Goal: Task Accomplishment & Management: Manage account settings

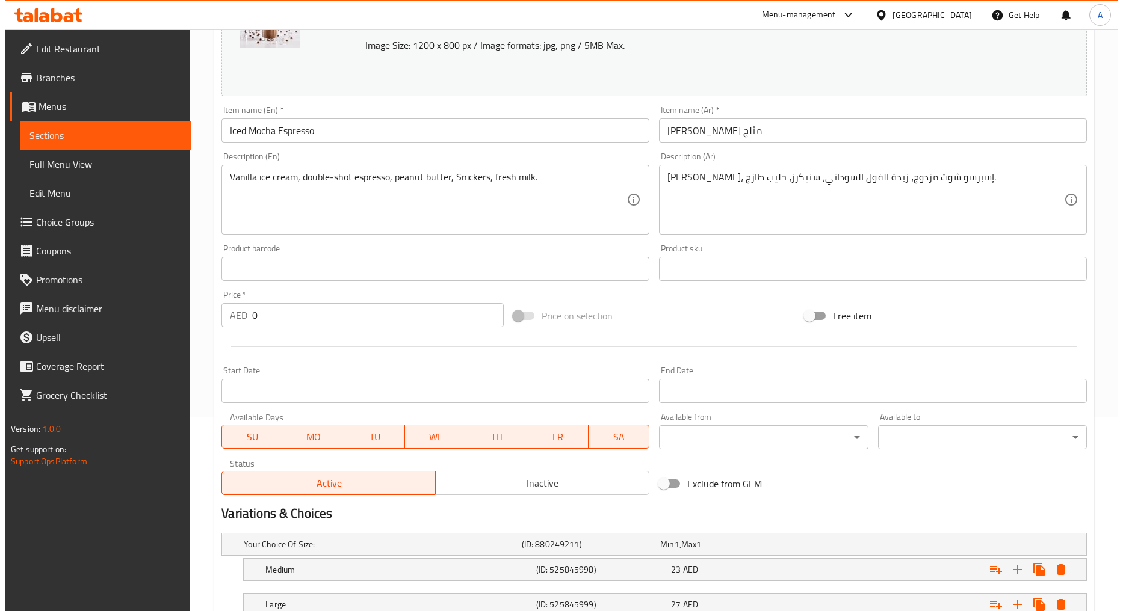
scroll to position [283, 0]
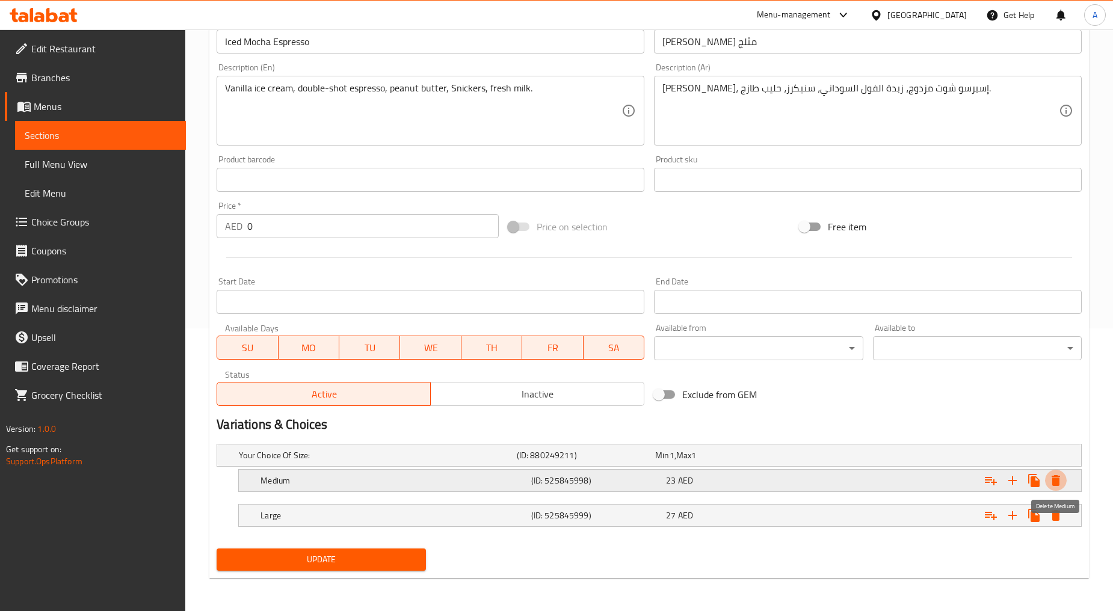
click at [1060, 483] on icon "Expand" at bounding box center [1056, 481] width 14 height 14
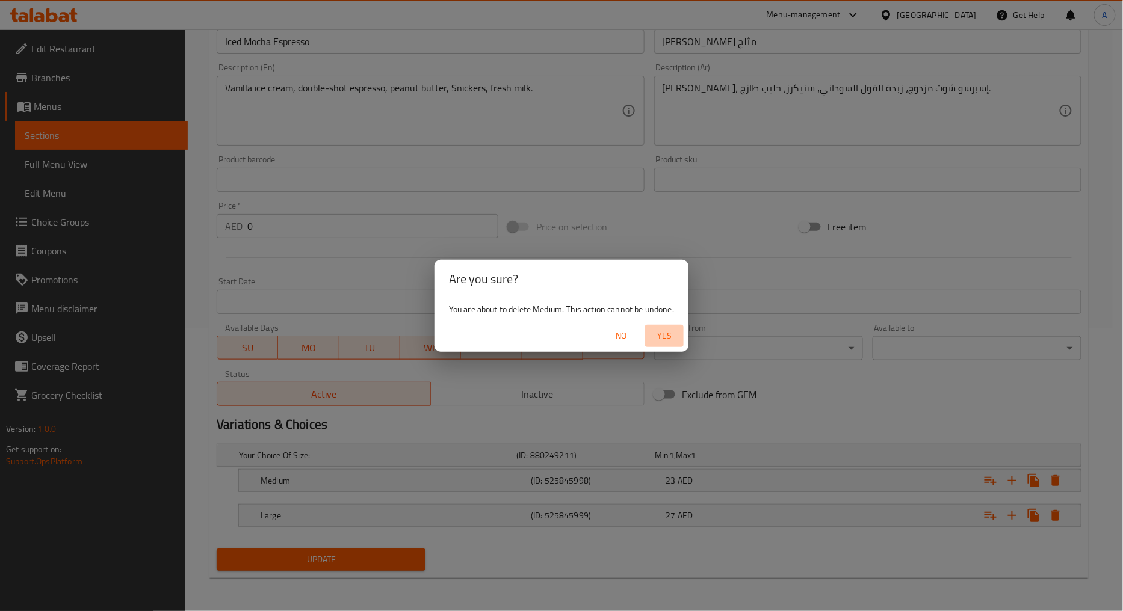
click at [669, 334] on span "Yes" at bounding box center [664, 336] width 29 height 15
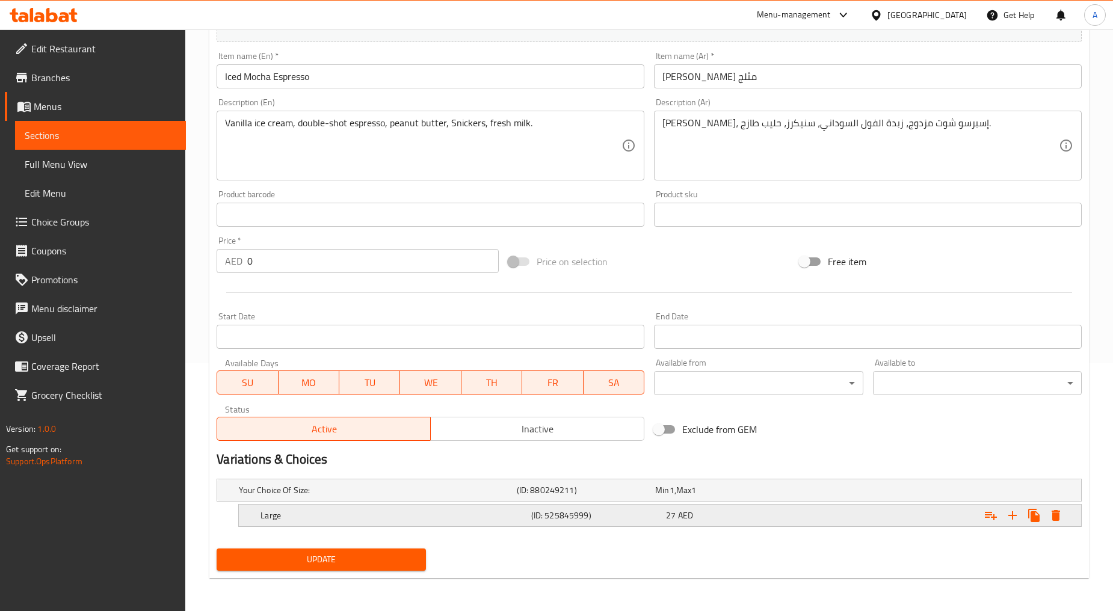
click at [1062, 518] on icon "Expand" at bounding box center [1056, 516] width 14 height 14
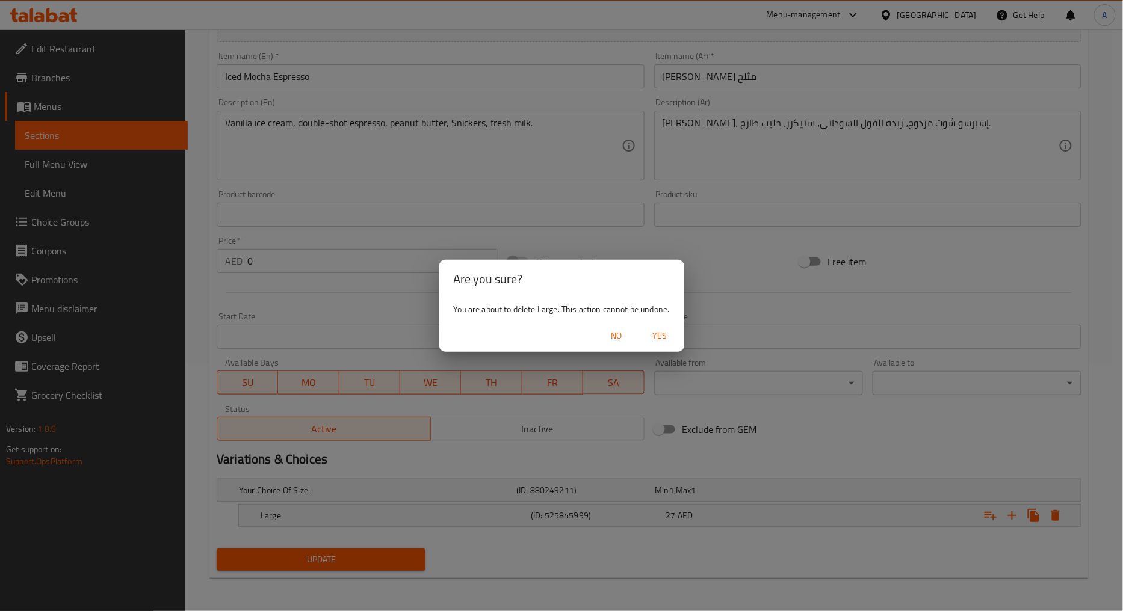
click at [648, 332] on span "Yes" at bounding box center [660, 336] width 29 height 15
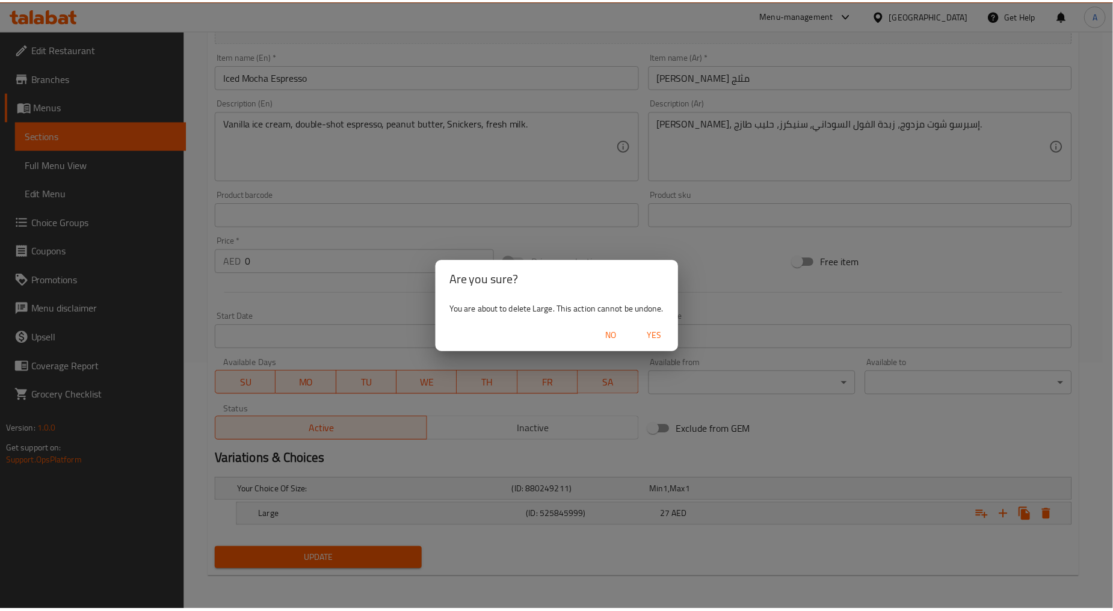
scroll to position [244, 0]
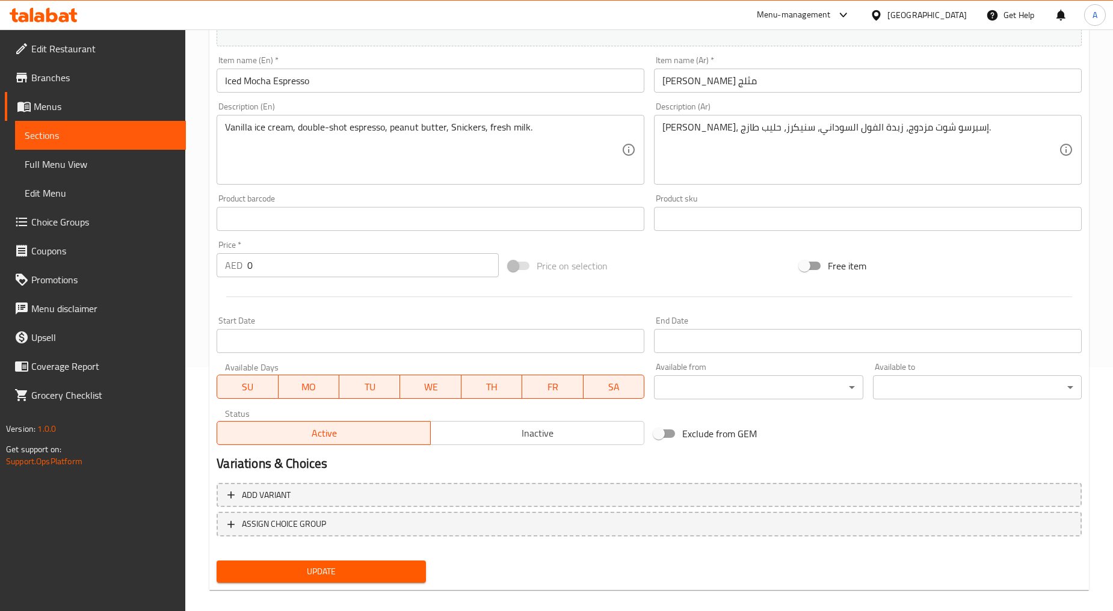
click at [350, 572] on span "Update" at bounding box center [321, 572] width 190 height 15
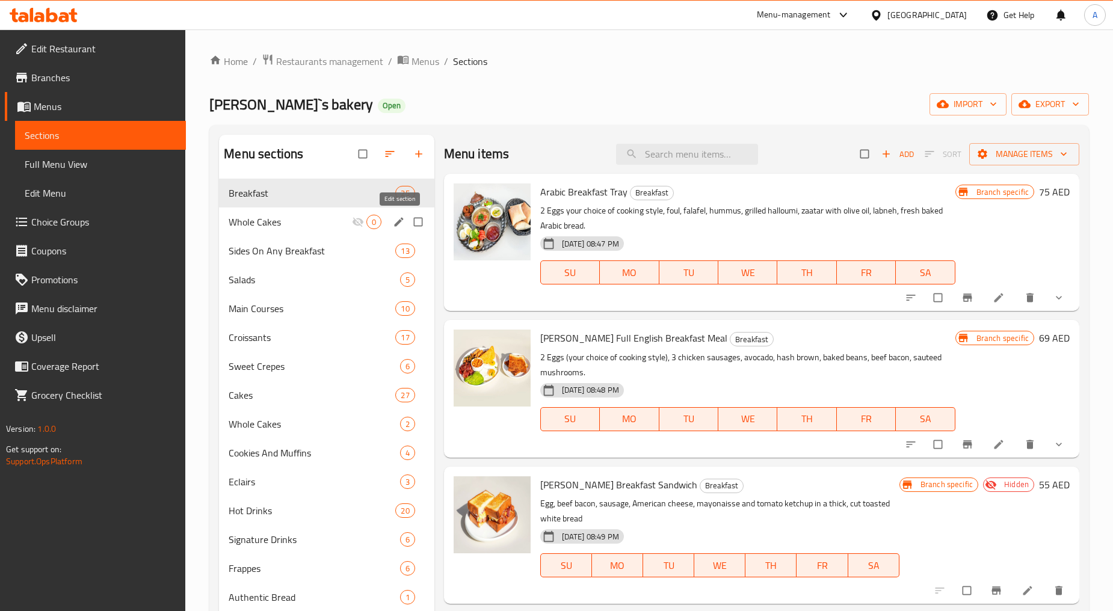
click at [401, 226] on icon "edit" at bounding box center [399, 222] width 12 height 12
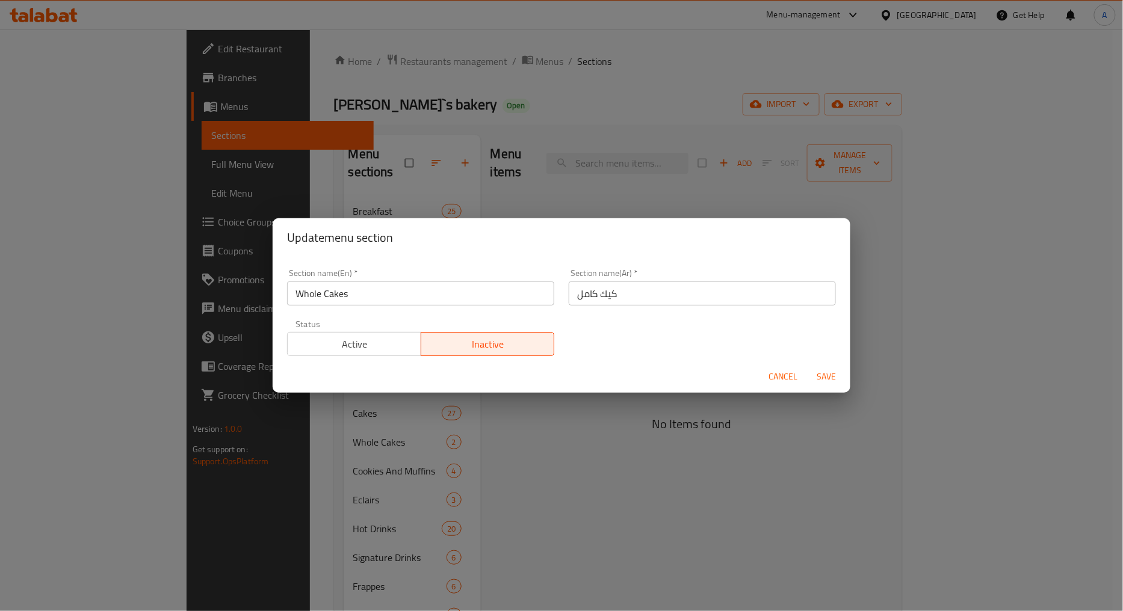
click at [791, 376] on span "Cancel" at bounding box center [783, 377] width 29 height 15
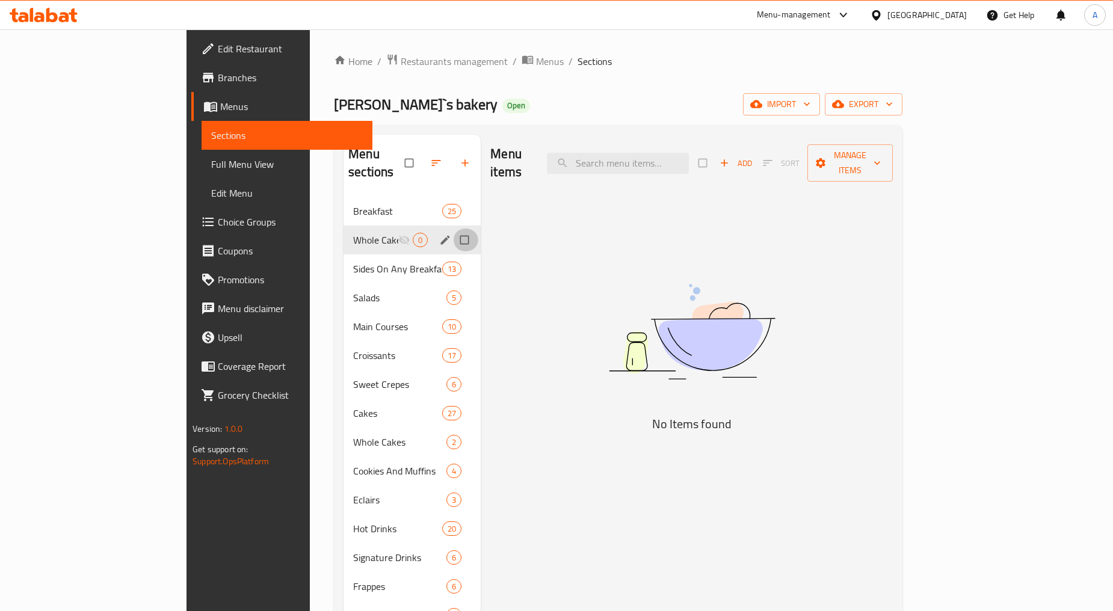
click at [453, 229] on input "Menu sections" at bounding box center [465, 240] width 25 height 23
checkbox input "true"
click at [419, 157] on icon "button" at bounding box center [425, 163] width 12 height 12
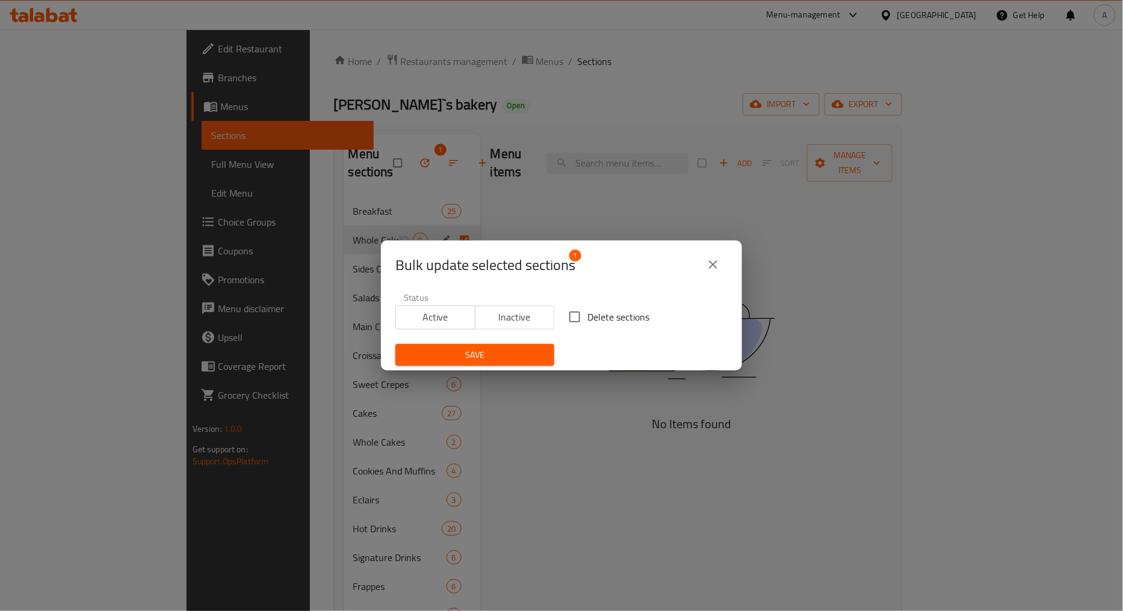
click at [587, 315] on span "Delete sections" at bounding box center [618, 317] width 62 height 14
click at [587, 315] on input "Delete sections" at bounding box center [574, 317] width 25 height 25
checkbox input "true"
click at [524, 353] on span "Save" at bounding box center [475, 355] width 140 height 15
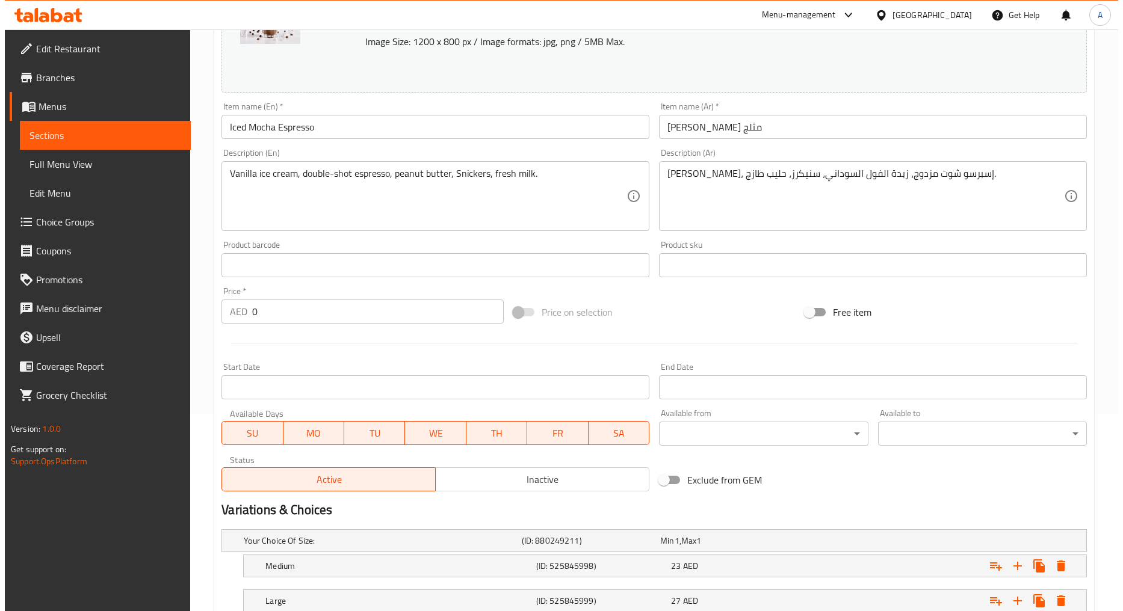
scroll to position [283, 0]
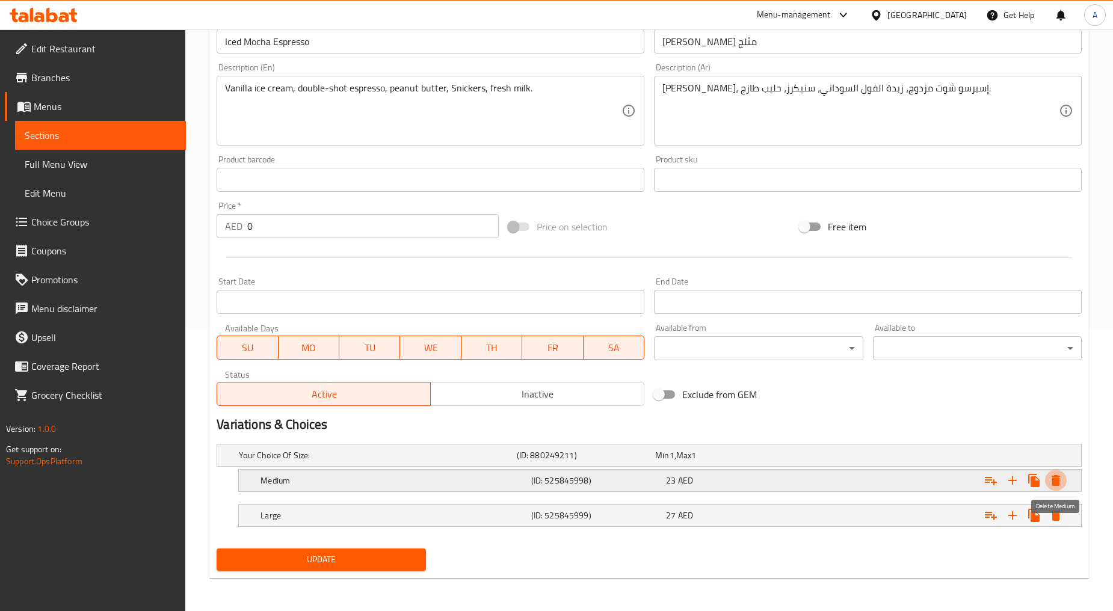
click at [1054, 478] on icon "Expand" at bounding box center [1056, 480] width 8 height 11
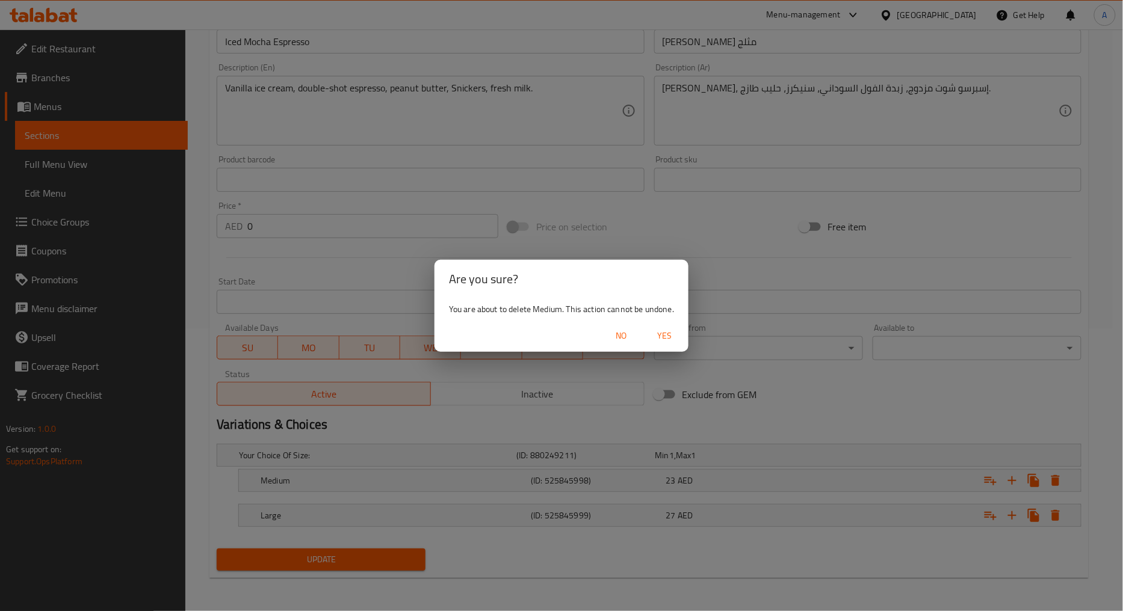
click at [611, 332] on span "No" at bounding box center [621, 336] width 29 height 15
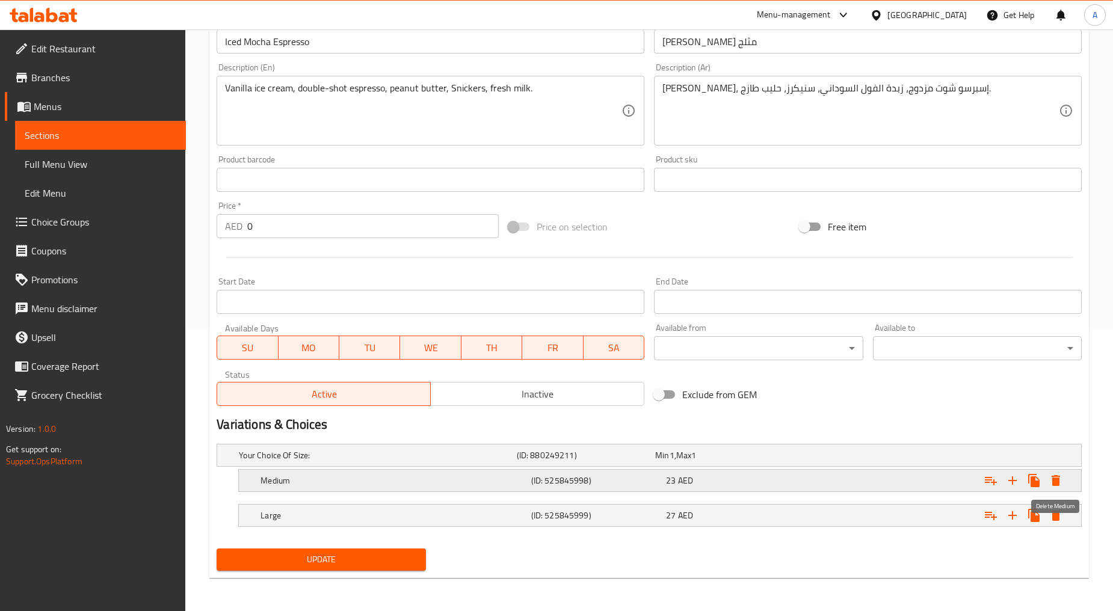
click at [1059, 480] on icon "Expand" at bounding box center [1056, 480] width 8 height 11
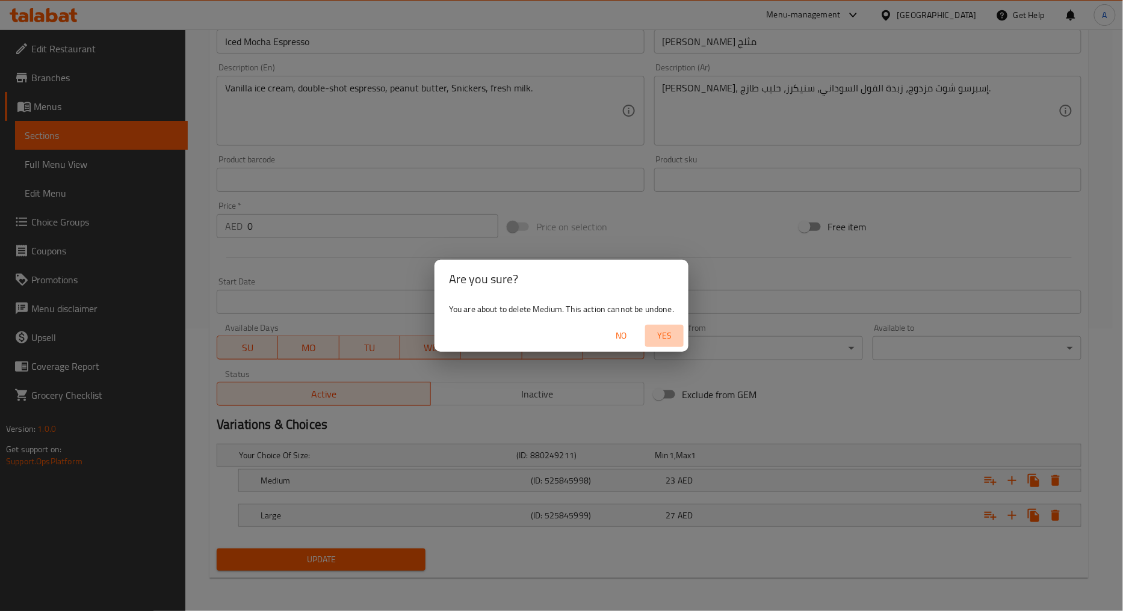
click at [669, 337] on span "Yes" at bounding box center [664, 336] width 29 height 15
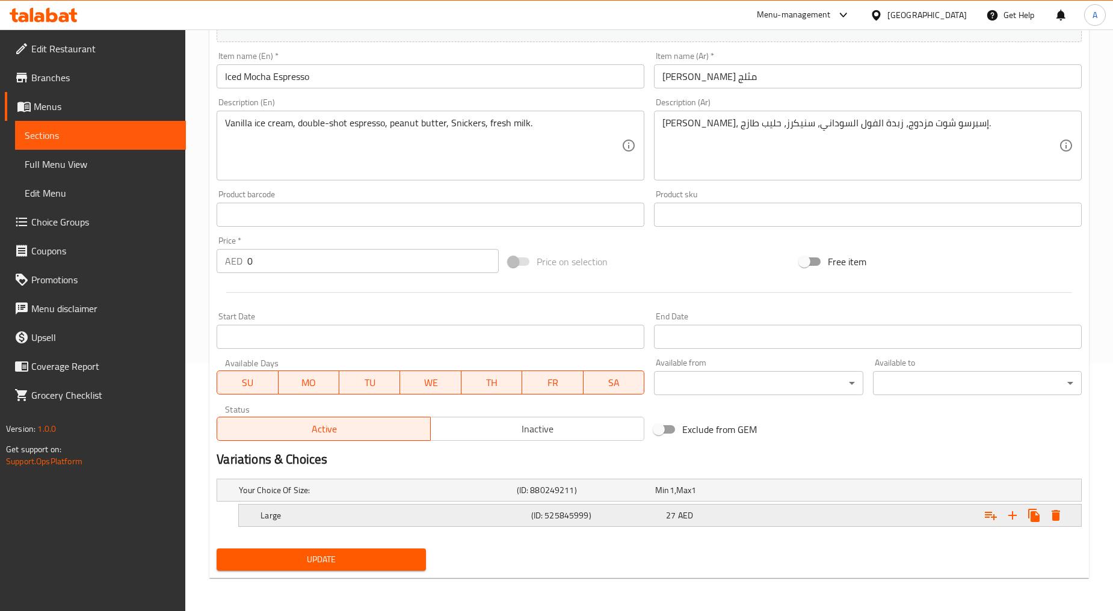
click at [1051, 513] on icon "Expand" at bounding box center [1056, 516] width 14 height 14
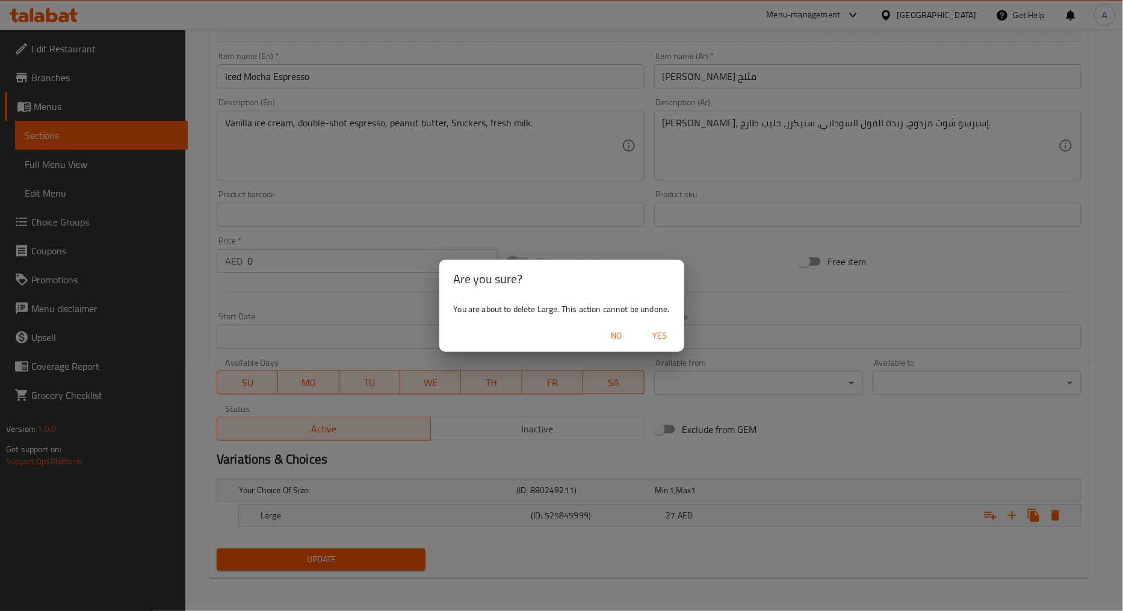
click at [661, 334] on span "Yes" at bounding box center [660, 336] width 29 height 15
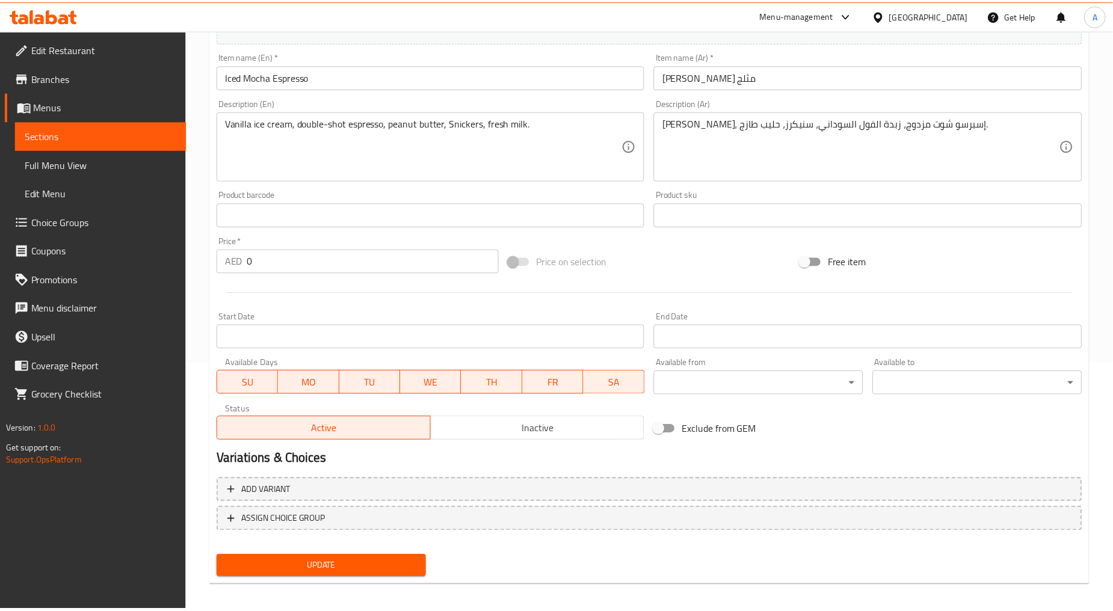
scroll to position [244, 0]
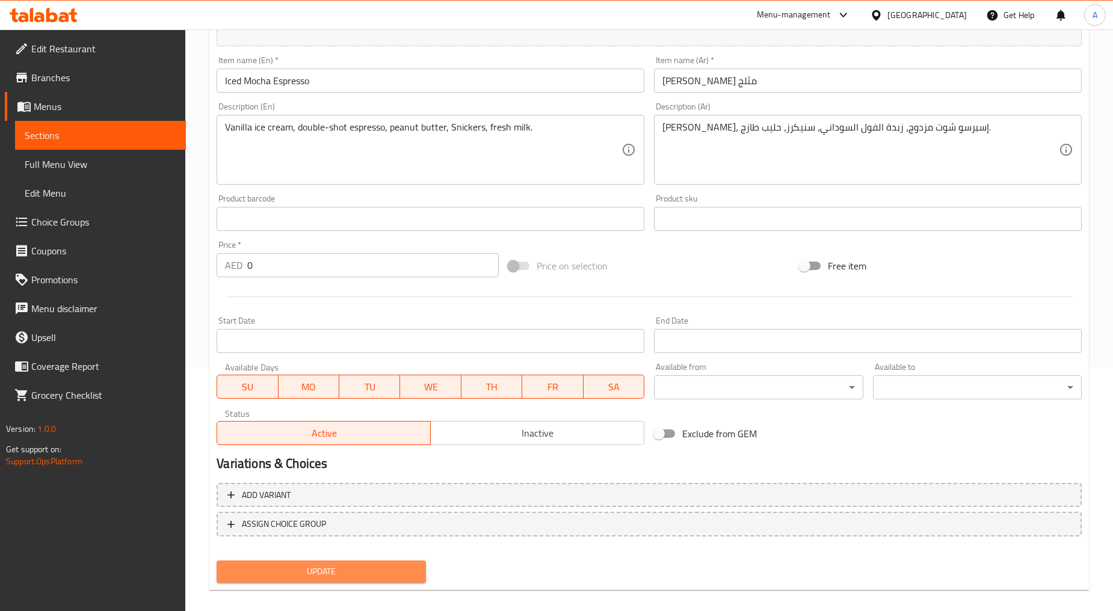
click at [307, 574] on span "Update" at bounding box center [321, 572] width 190 height 15
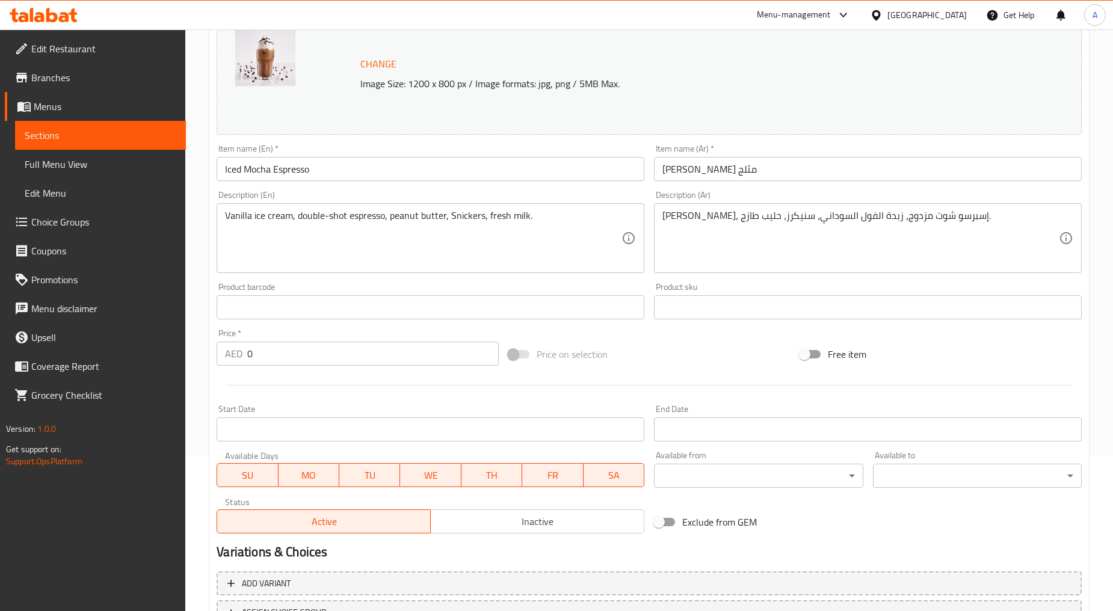
scroll to position [254, 0]
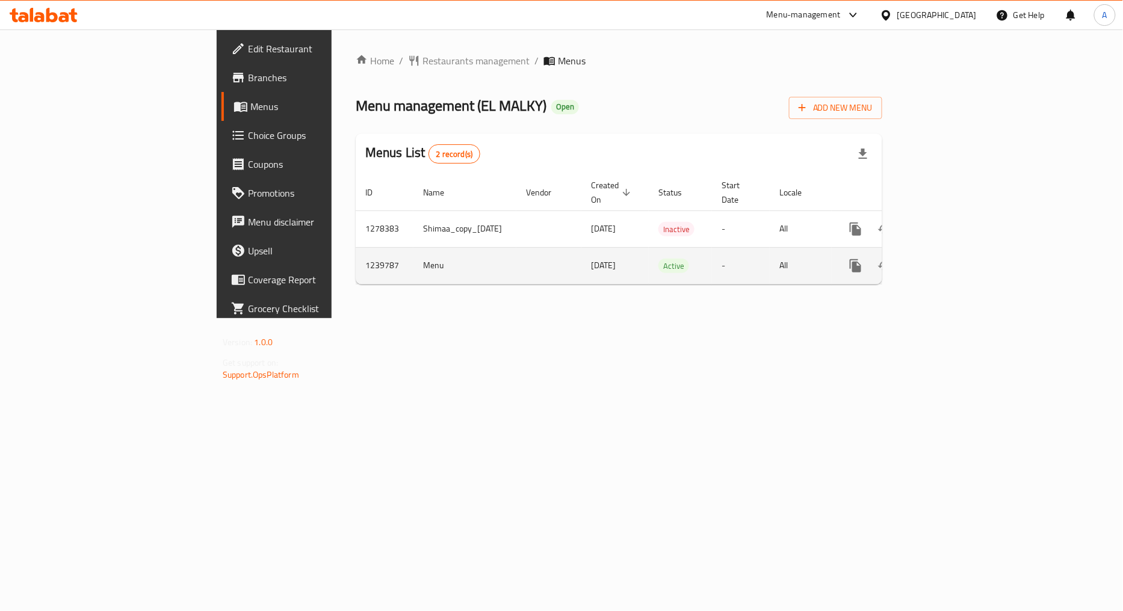
click at [948, 261] on icon "enhanced table" at bounding box center [942, 266] width 11 height 11
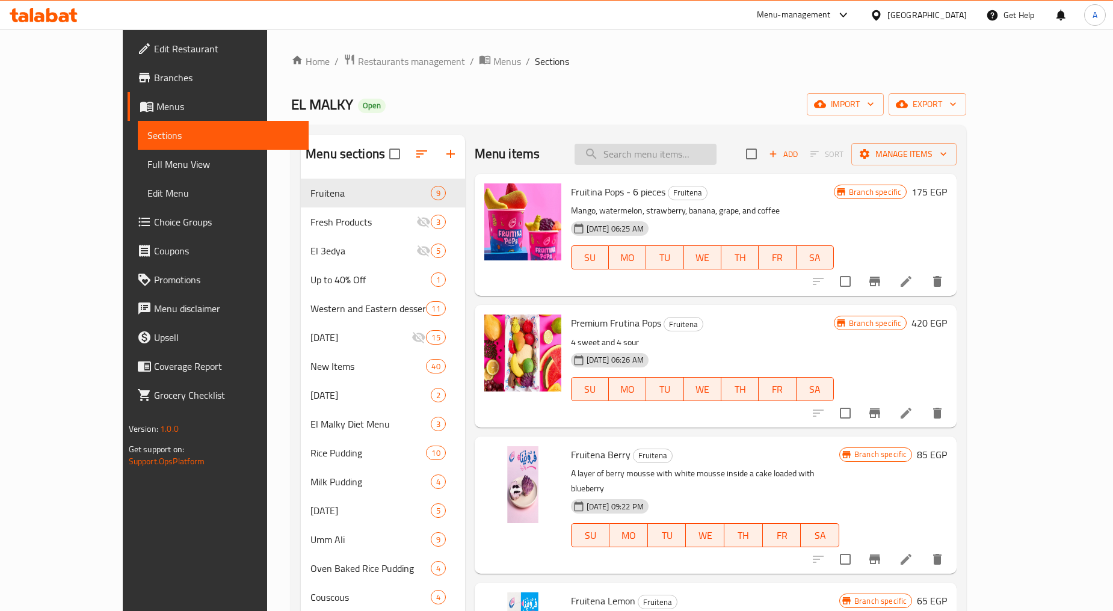
click at [717, 163] on input "search" at bounding box center [646, 154] width 142 height 21
paste input "أرز فرن مخصوص"
type input "أرز فرن مخصوص"
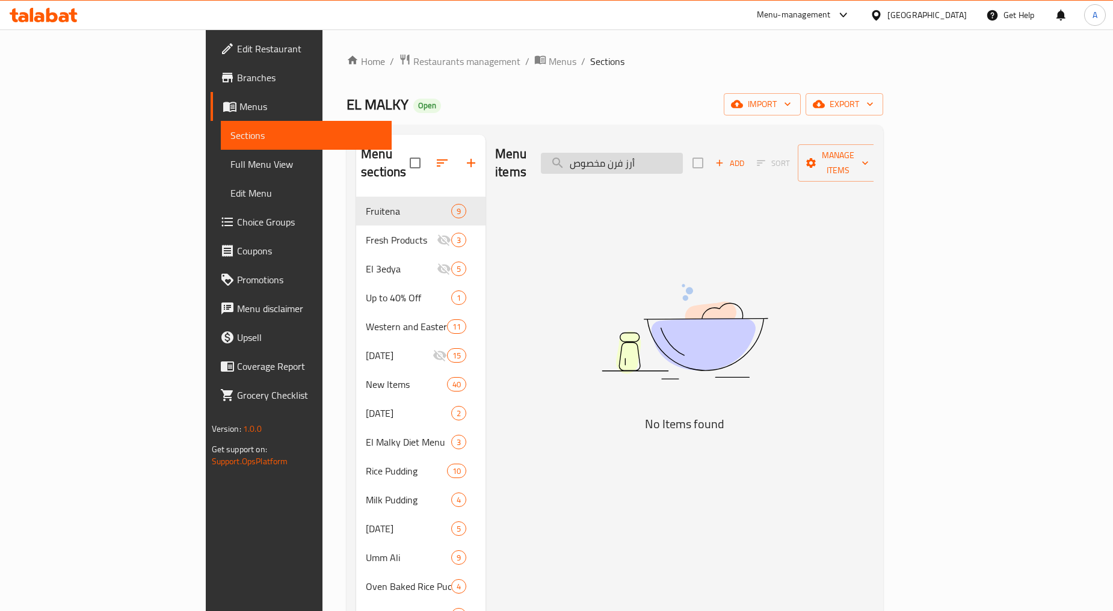
click at [683, 153] on input "أرز فرن مخصوص" at bounding box center [612, 163] width 142 height 21
click at [683, 153] on input "search" at bounding box center [612, 163] width 142 height 21
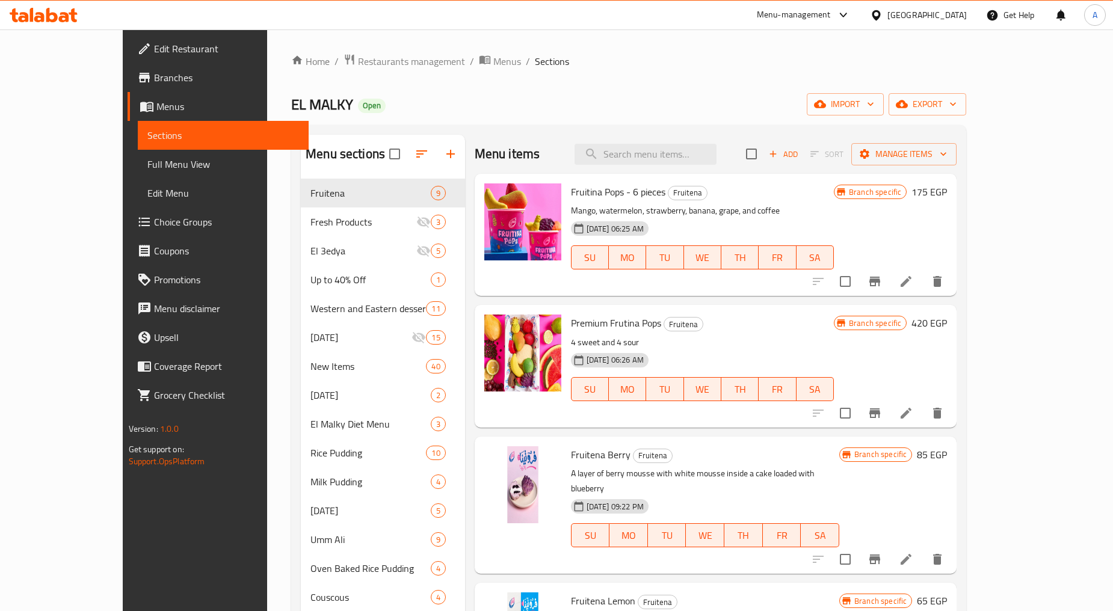
click at [730, 106] on div "EL [PERSON_NAME] Open import export" at bounding box center [628, 104] width 675 height 22
click at [693, 149] on input "search" at bounding box center [646, 154] width 142 height 21
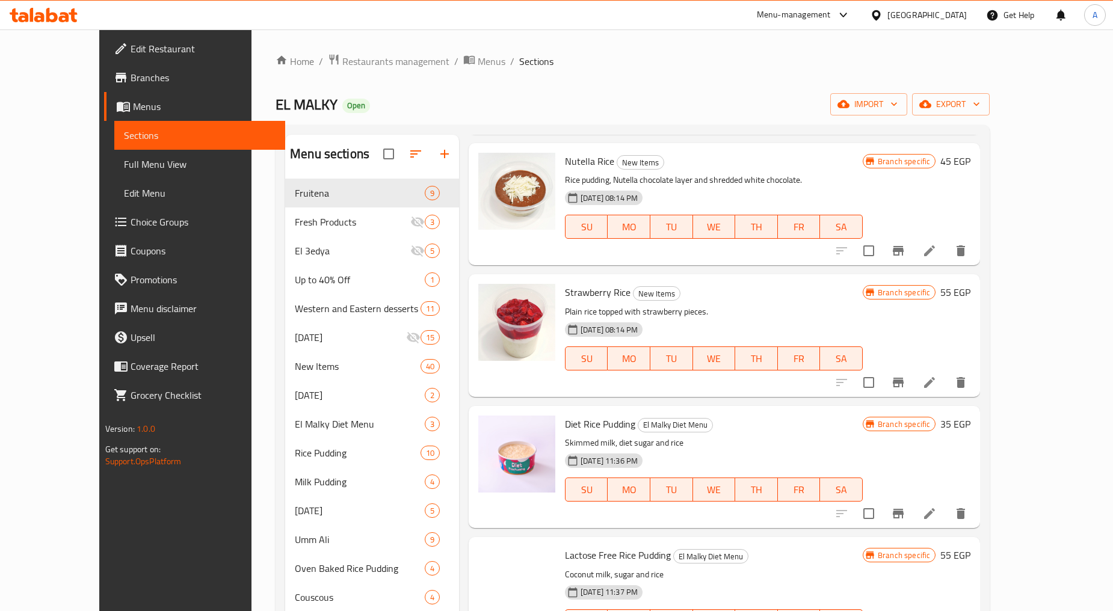
scroll to position [2140, 0]
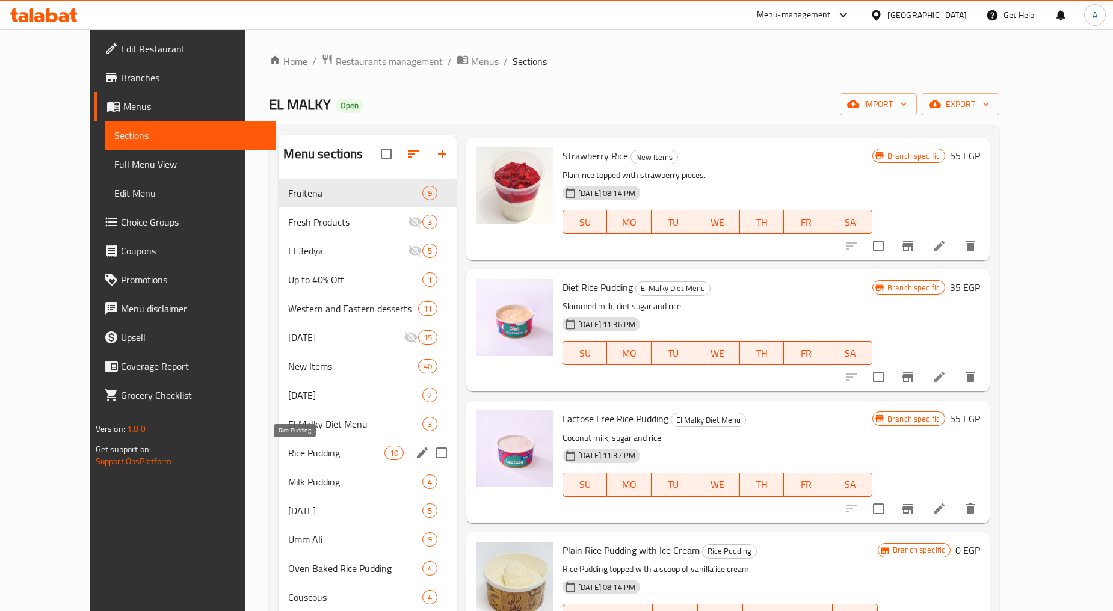
click at [319, 455] on span "Rice Pudding" at bounding box center [336, 453] width 96 height 14
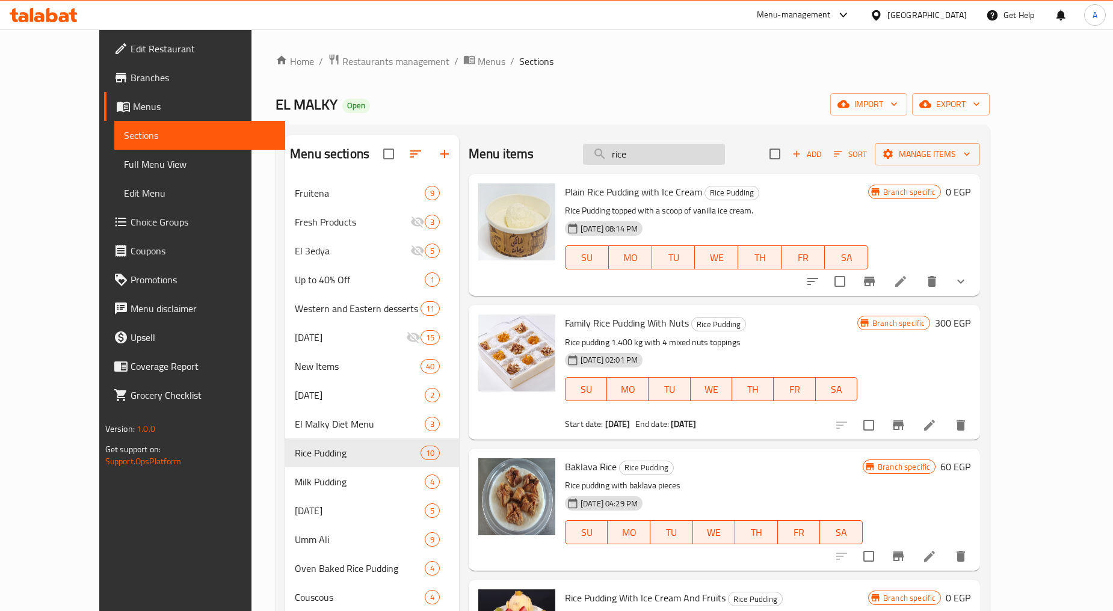
click at [698, 159] on input "rice" at bounding box center [654, 154] width 142 height 21
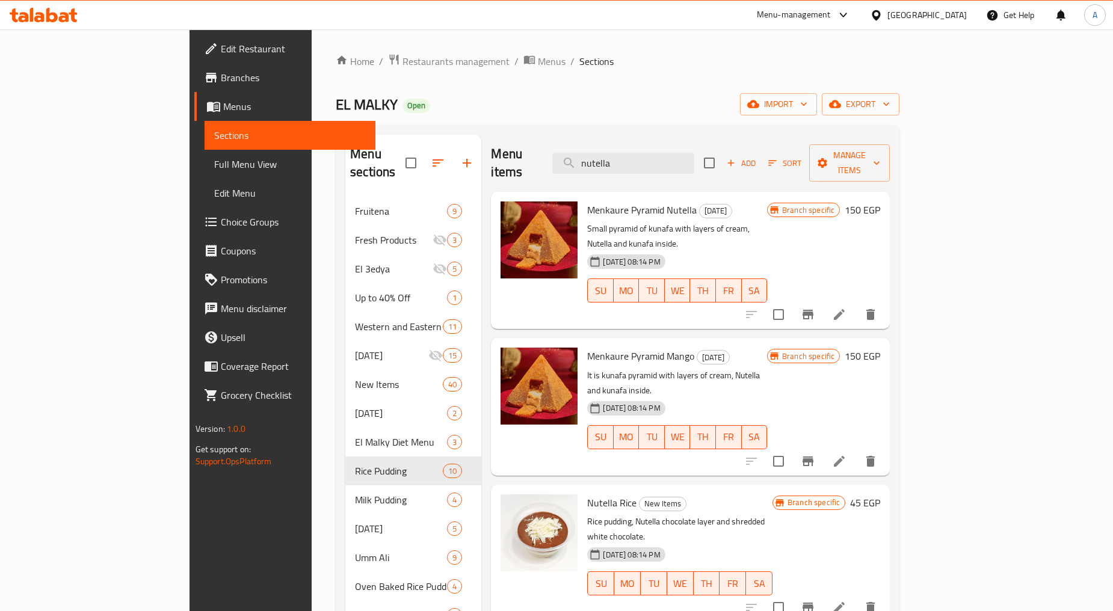
click at [708, 166] on div "Menu items nutella Add Sort Manage items" at bounding box center [690, 163] width 399 height 57
click at [695, 153] on input "nutella" at bounding box center [624, 163] width 142 height 21
paste input "تورتة أرز فروت"
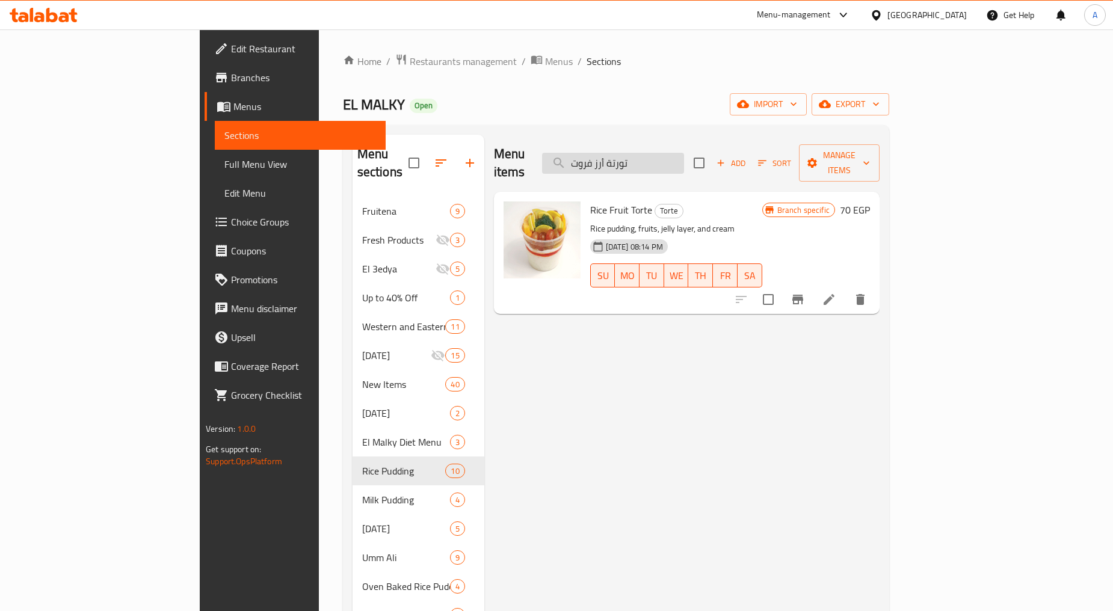
click at [678, 153] on input "تورتة أرز فروت" at bounding box center [613, 163] width 142 height 21
paste input "رز تشيز [PERSON_NAME]"
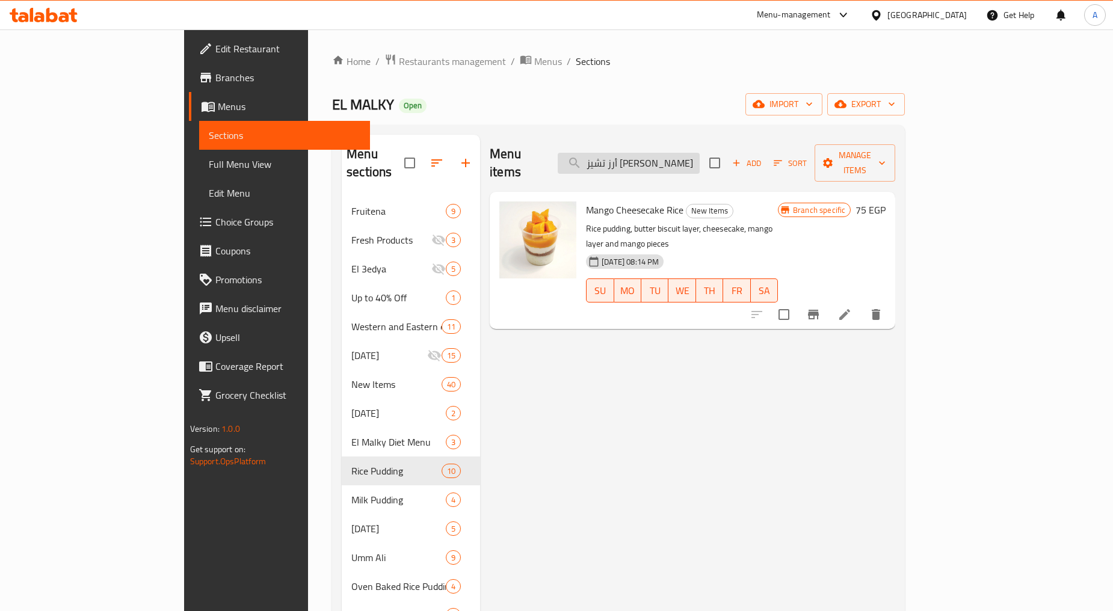
click at [700, 155] on input "أرز تشيز [PERSON_NAME]" at bounding box center [629, 163] width 142 height 21
paste input "يس لوز"
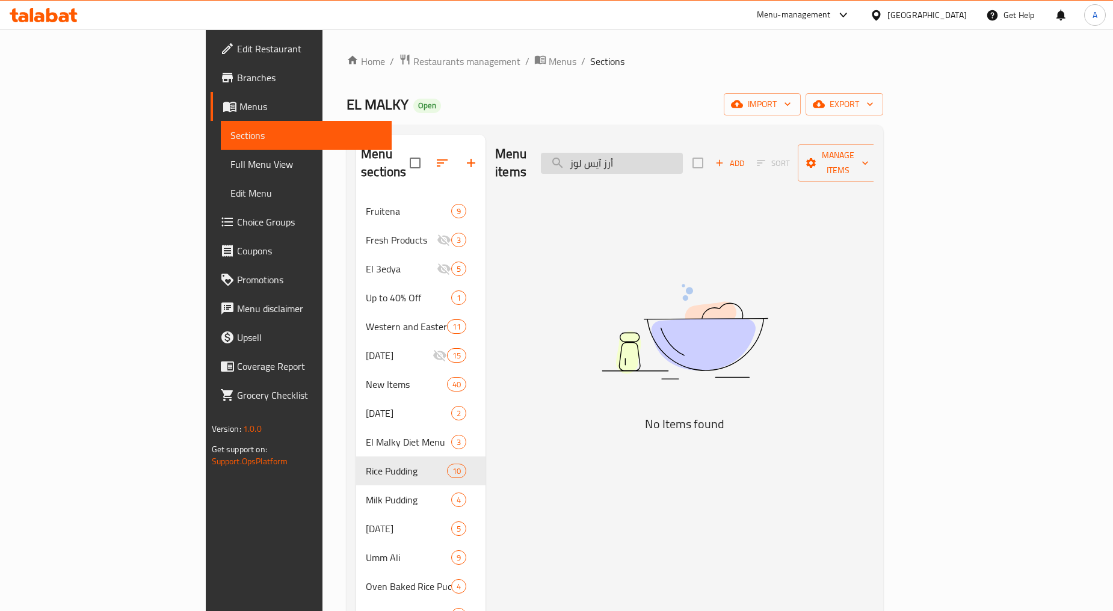
click at [683, 161] on input "أرز آيس لوز" at bounding box center [612, 163] width 142 height 21
paste input "سخسخة كراميل"
click at [683, 161] on input "أرز آيس مسخسخة كراميل" at bounding box center [612, 163] width 142 height 21
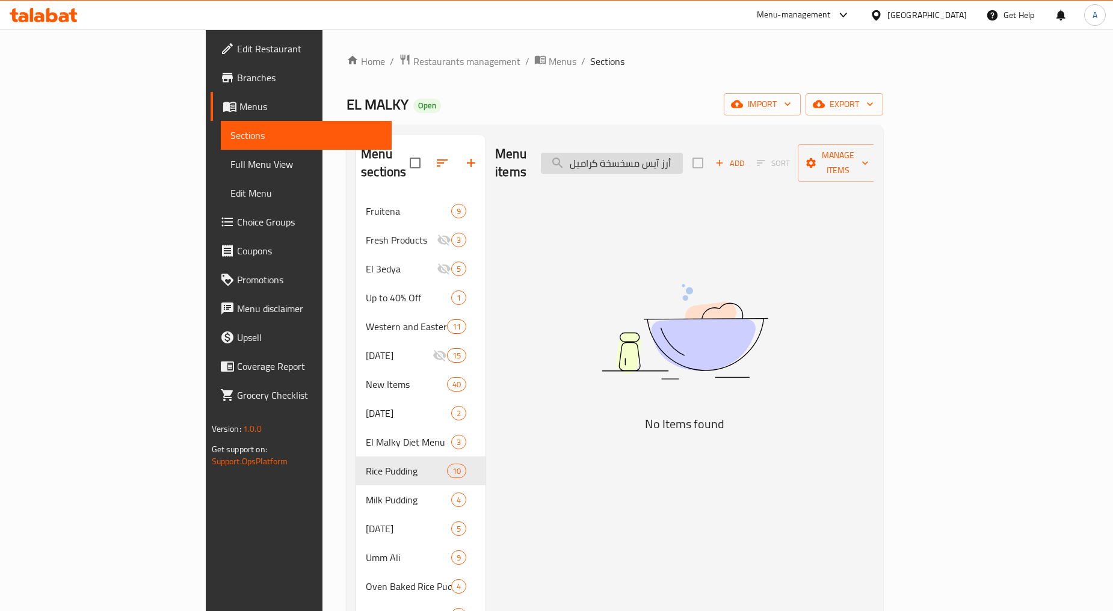
paste input "search"
click at [683, 161] on input "مسخسخة كراميل" at bounding box center [612, 163] width 142 height 21
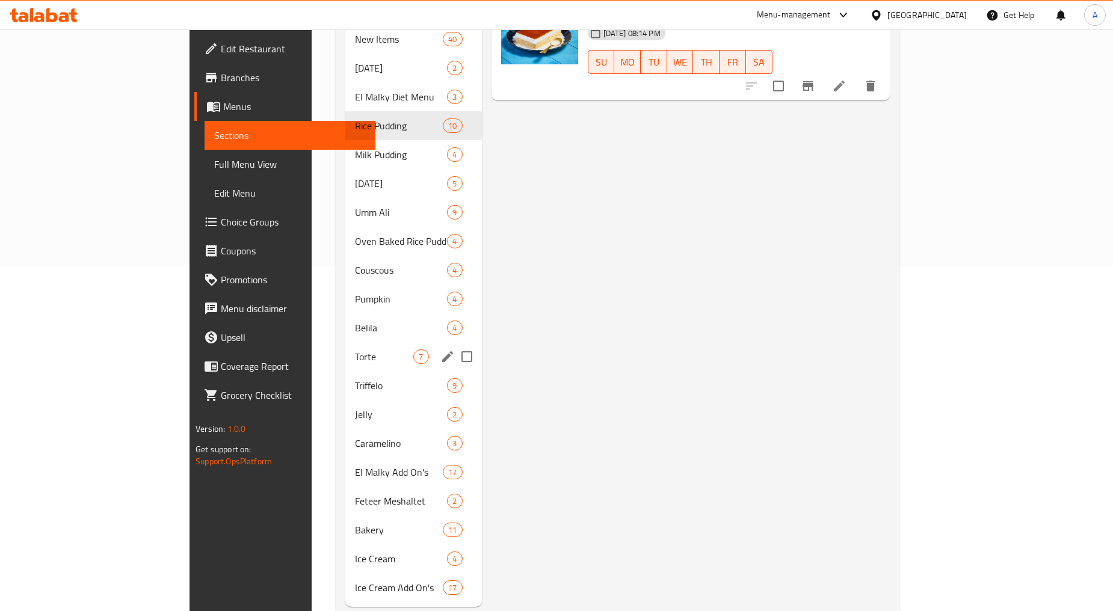
scroll to position [356, 0]
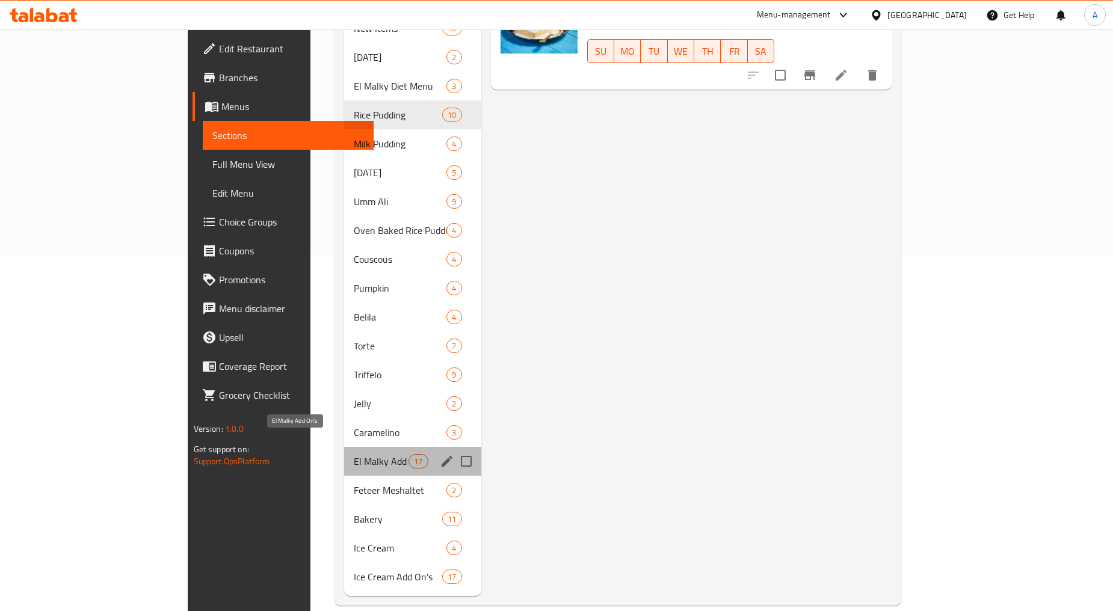
click at [354, 454] on span "El Malky Add On's" at bounding box center [381, 461] width 55 height 14
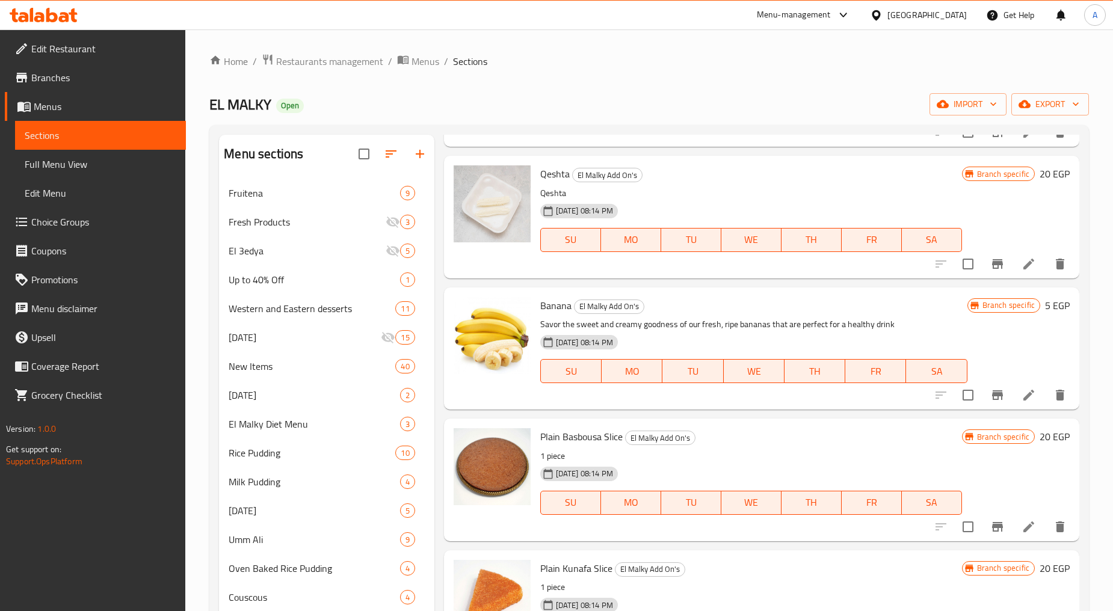
scroll to position [356, 0]
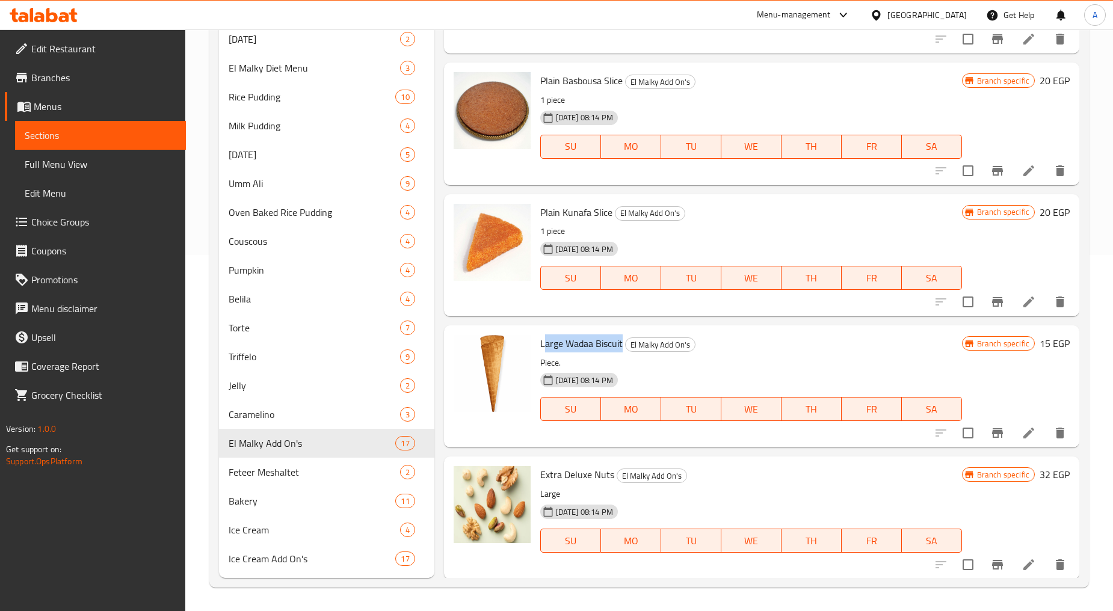
drag, startPoint x: 590, startPoint y: 334, endPoint x: 622, endPoint y: 333, distance: 32.5
click at [622, 335] on h6 "Large Wadaa Biscuit El [PERSON_NAME] Add On's" at bounding box center [751, 343] width 422 height 17
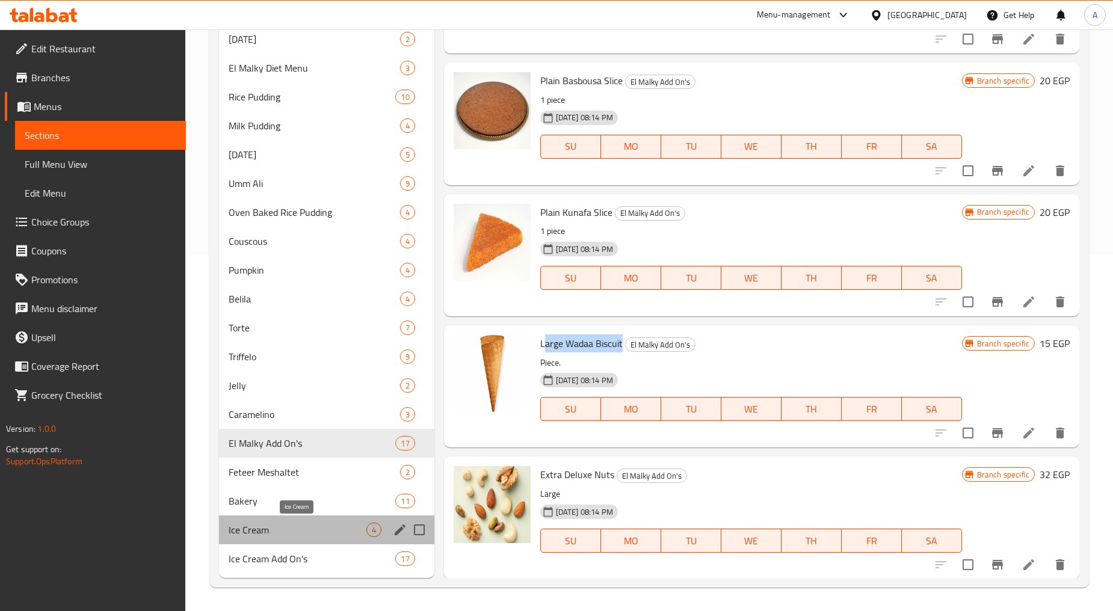
click at [283, 532] on span "Ice Cream" at bounding box center [297, 530] width 137 height 14
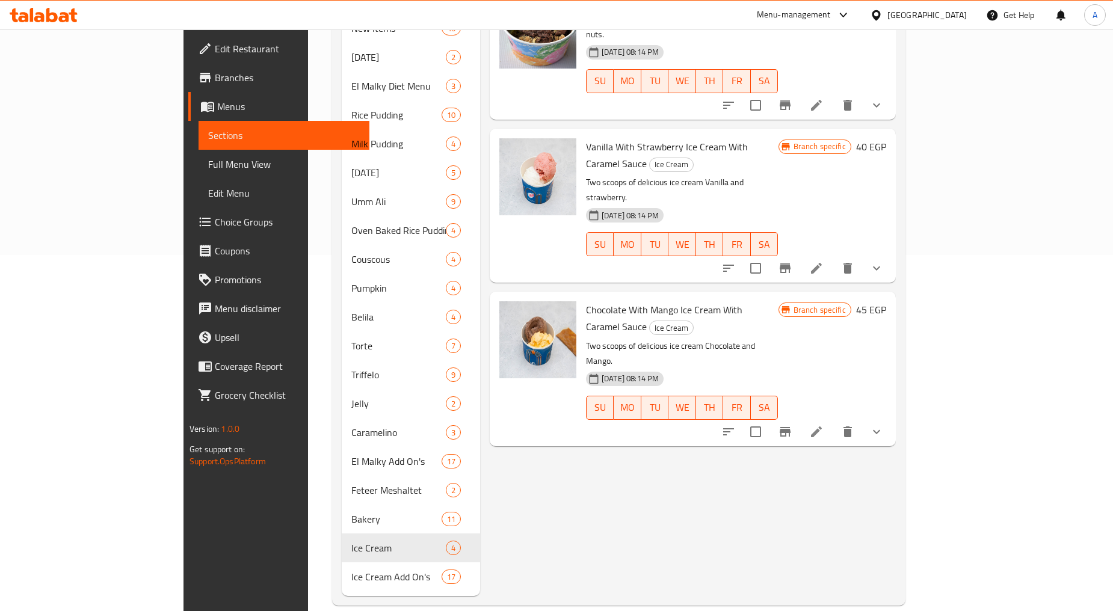
click at [891, 418] on button "show more" at bounding box center [876, 432] width 29 height 29
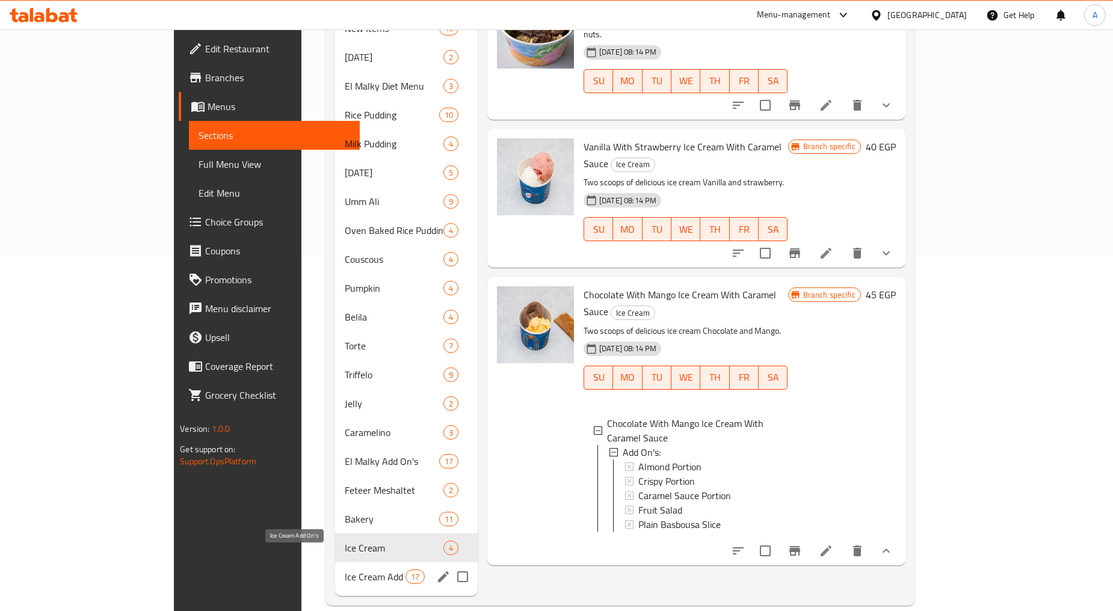
click at [345, 570] on span "Ice Cream Add On's" at bounding box center [375, 577] width 61 height 14
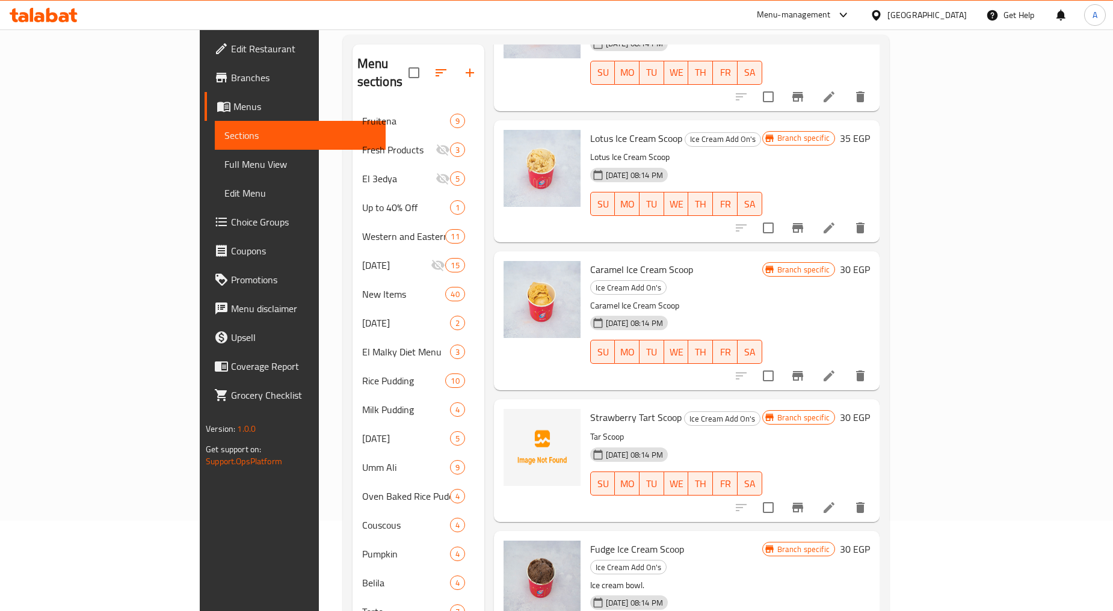
scroll to position [356, 0]
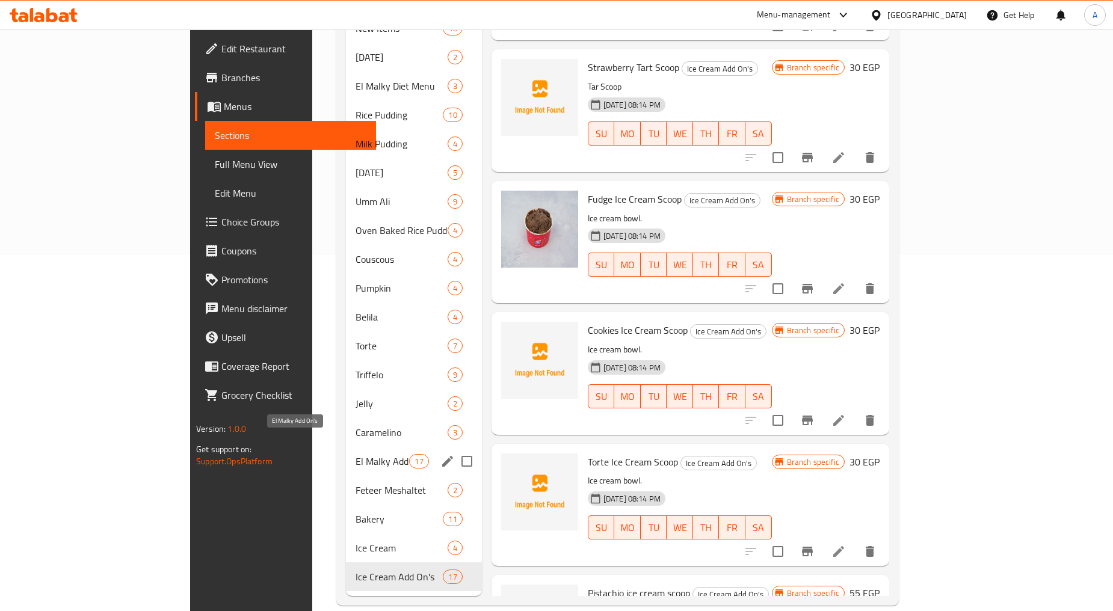
click at [356, 454] on span "El Malky Add On's" at bounding box center [383, 461] width 54 height 14
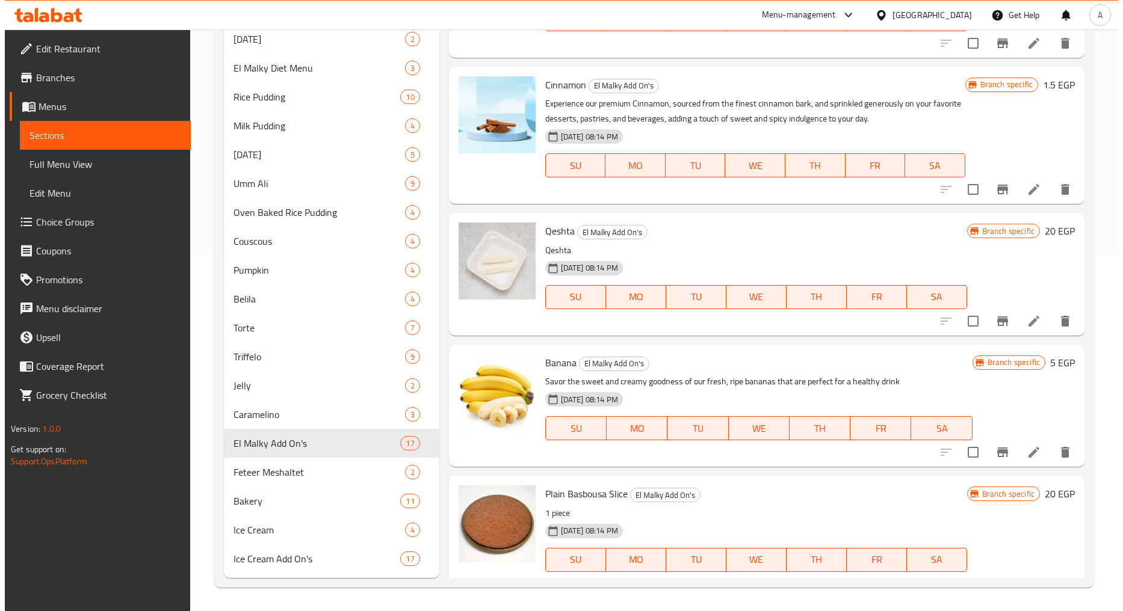
scroll to position [1128, 0]
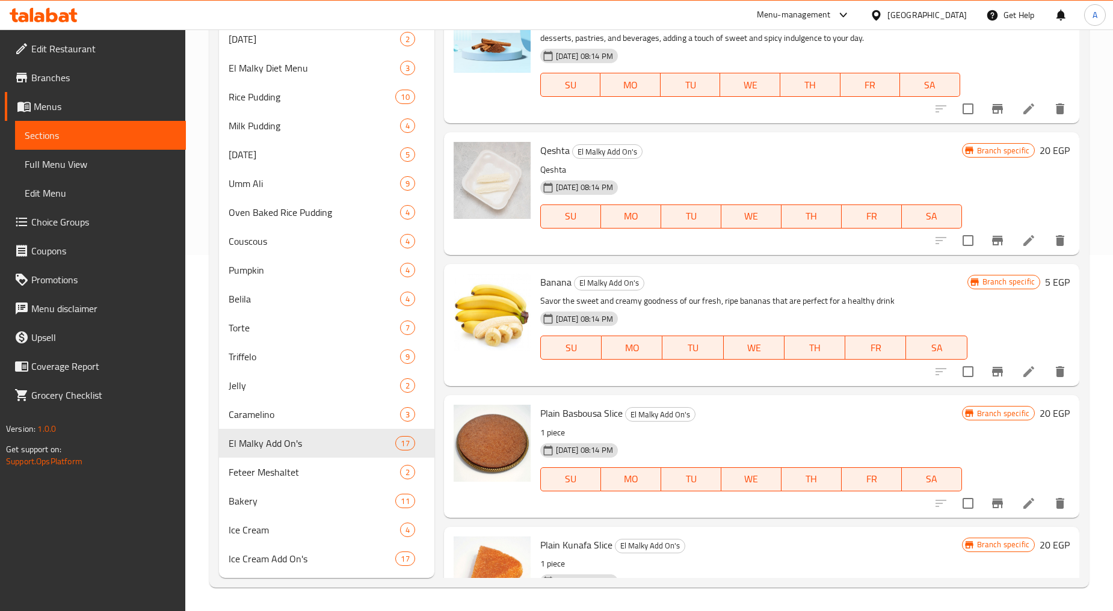
click at [985, 379] on button "Branch-specific-item" at bounding box center [997, 372] width 29 height 29
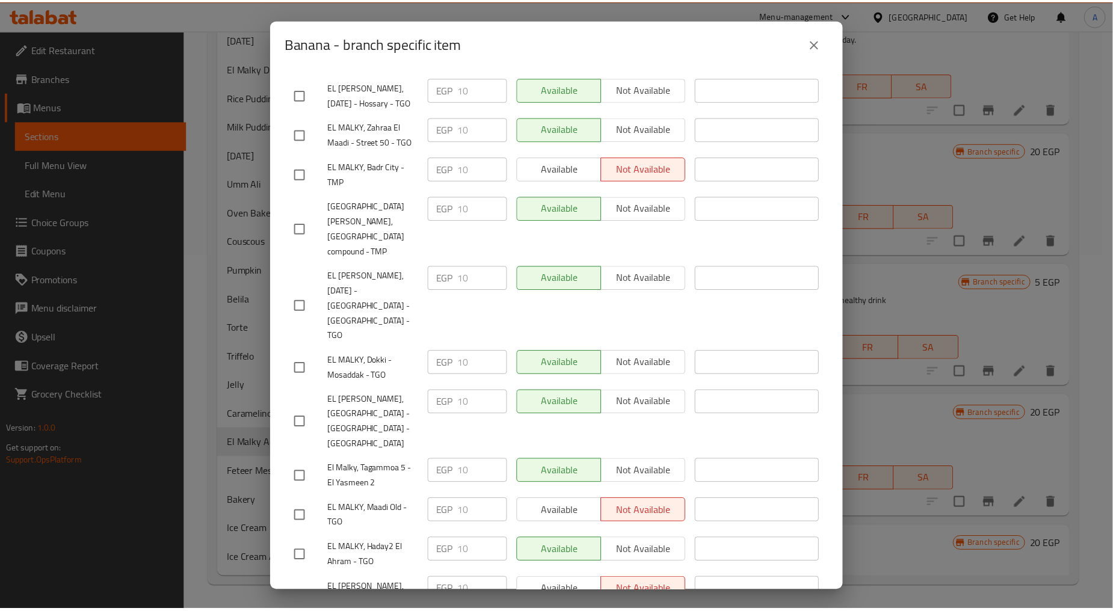
scroll to position [608, 0]
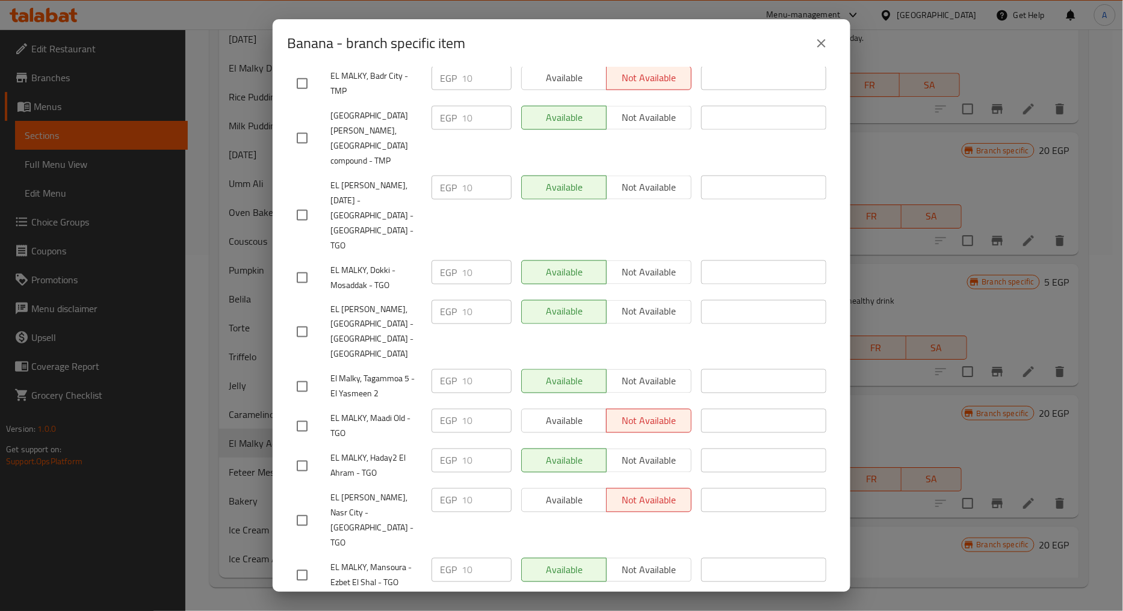
click at [825, 53] on button "close" at bounding box center [821, 43] width 29 height 29
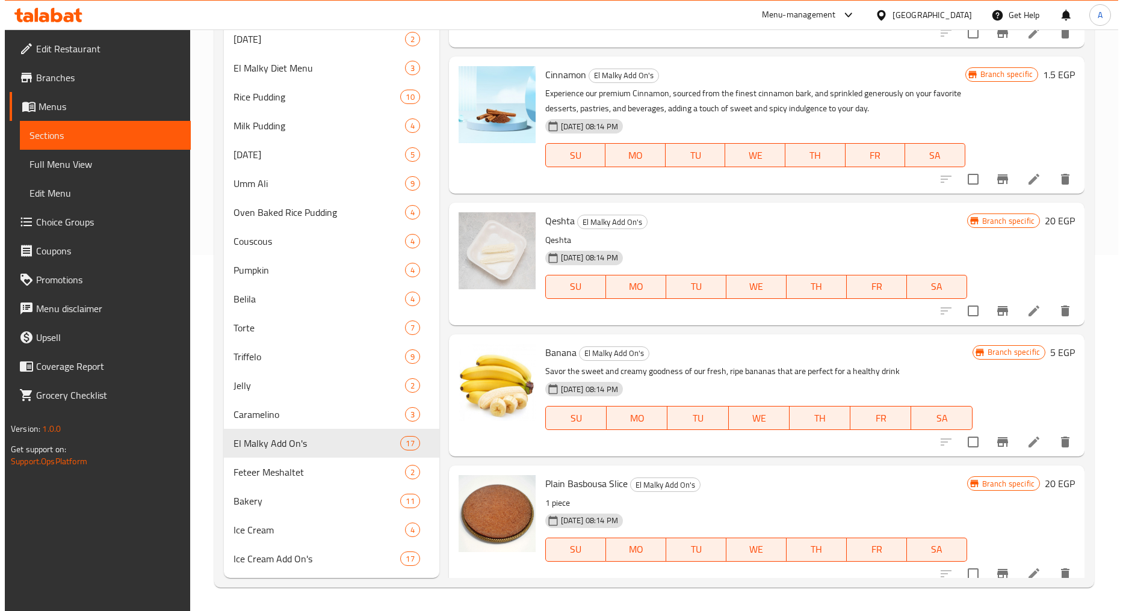
scroll to position [1136, 0]
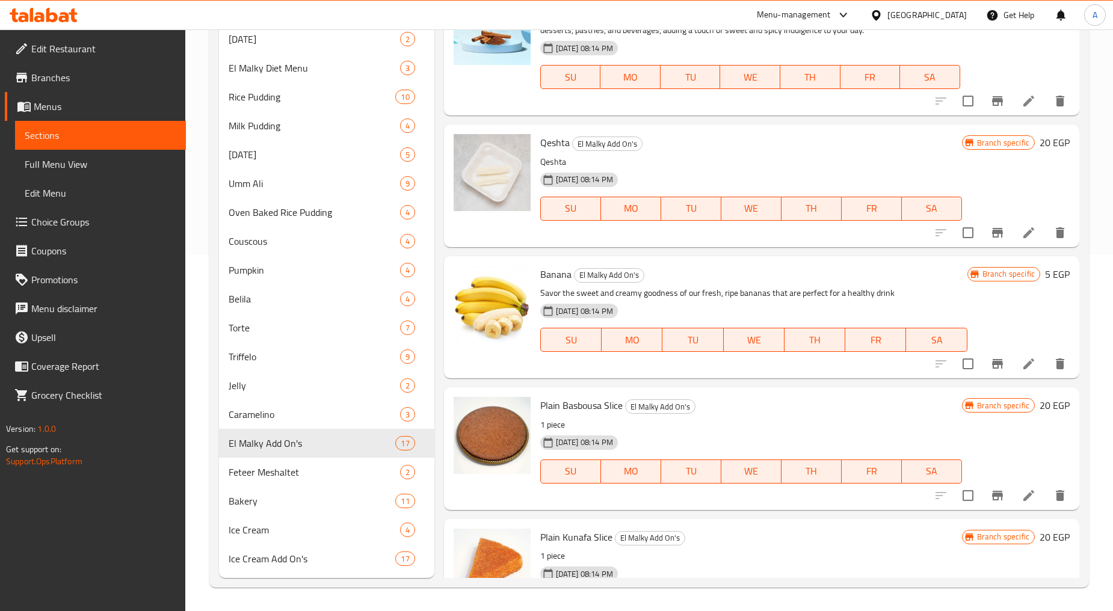
click at [973, 362] on div at bounding box center [1001, 364] width 148 height 29
click at [992, 362] on icon "Branch-specific-item" at bounding box center [997, 364] width 11 height 10
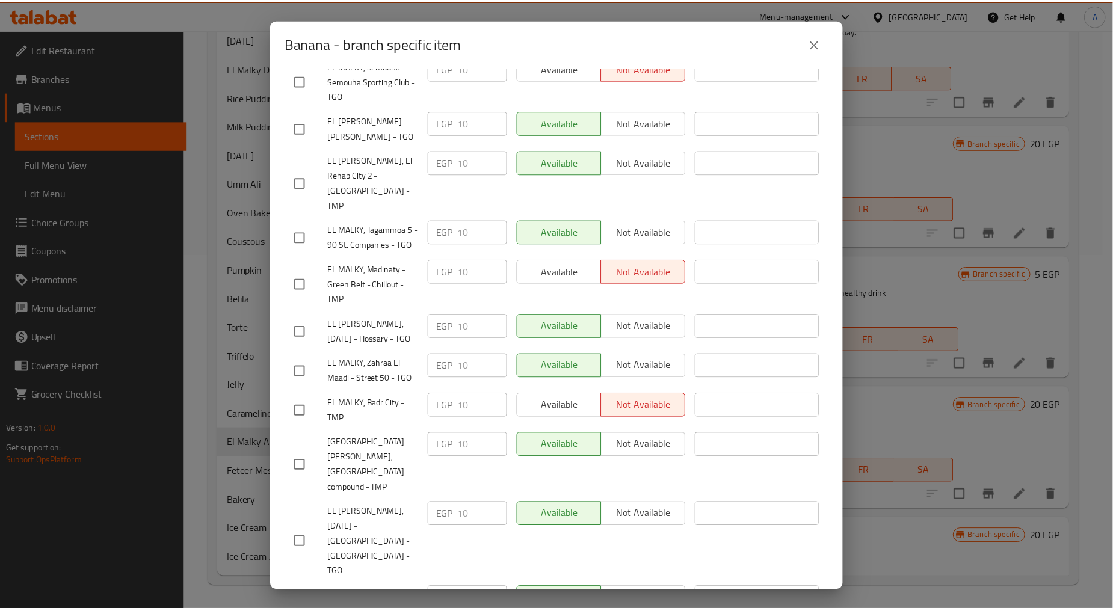
scroll to position [207, 0]
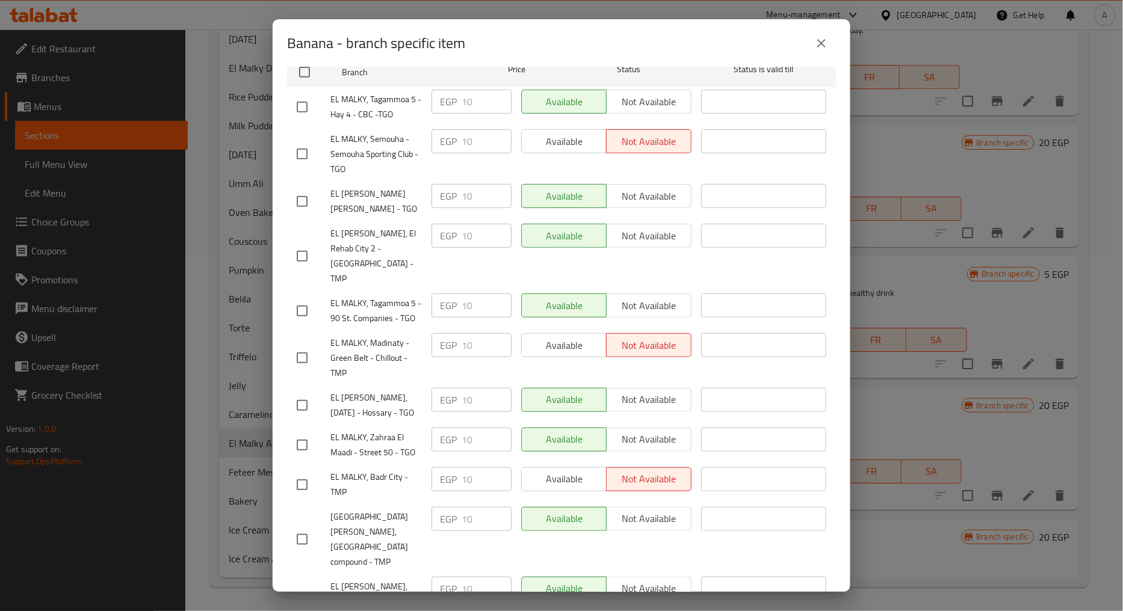
click at [837, 39] on div "Banana - branch specific item" at bounding box center [562, 43] width 578 height 48
click at [826, 43] on icon "close" at bounding box center [821, 43] width 14 height 14
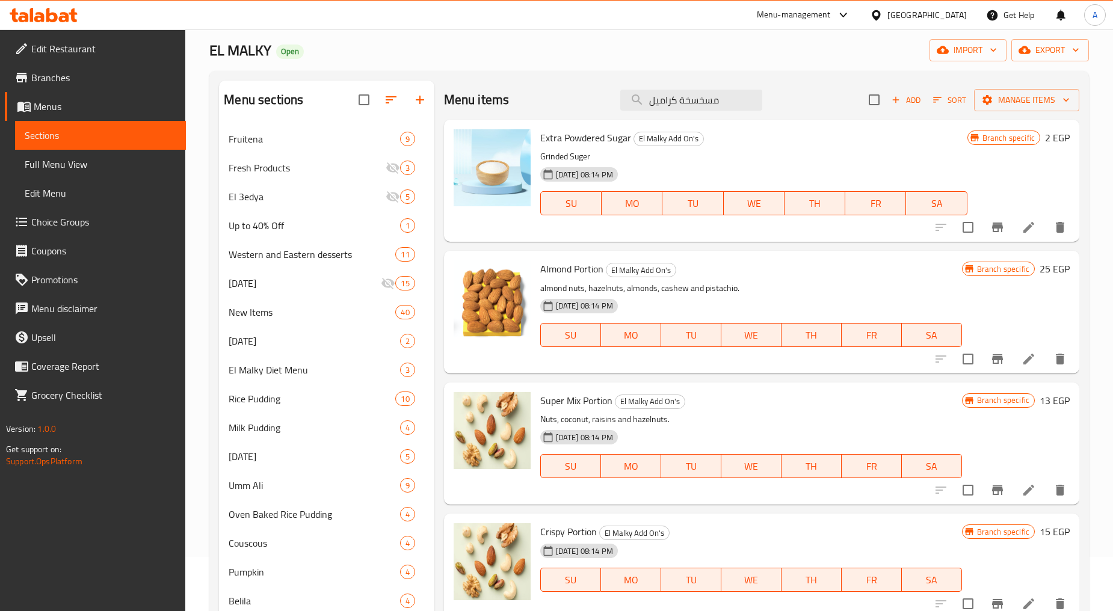
scroll to position [0, 0]
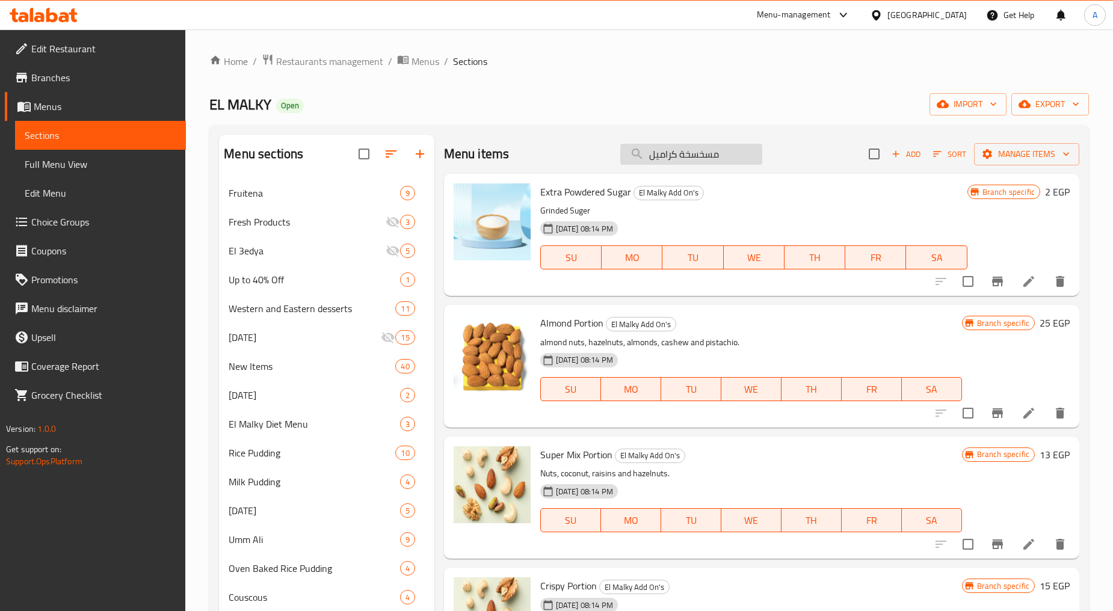
click at [677, 148] on input "مسخسخة كراميل" at bounding box center [692, 154] width 142 height 21
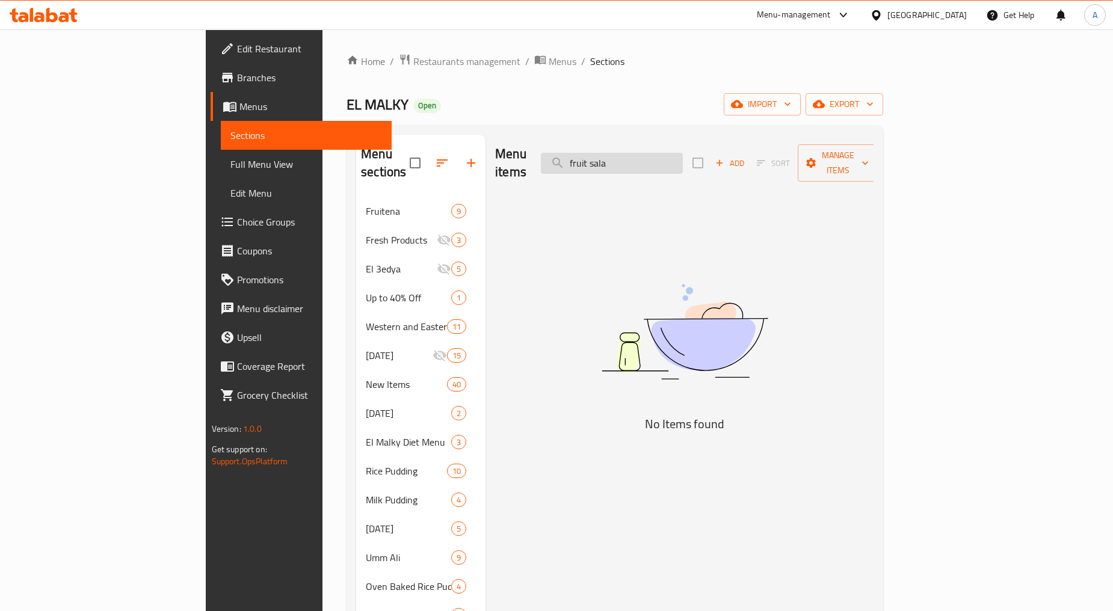
click at [672, 155] on input "fruit sala" at bounding box center [612, 163] width 142 height 21
click at [683, 153] on input "fruit sala" at bounding box center [612, 163] width 142 height 21
type input "f"
